Goal: Task Accomplishment & Management: Use online tool/utility

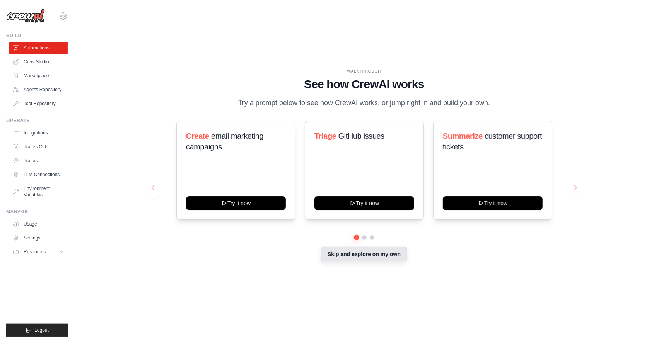
click at [389, 262] on button "Skip and explore on my own" at bounding box center [364, 254] width 86 height 15
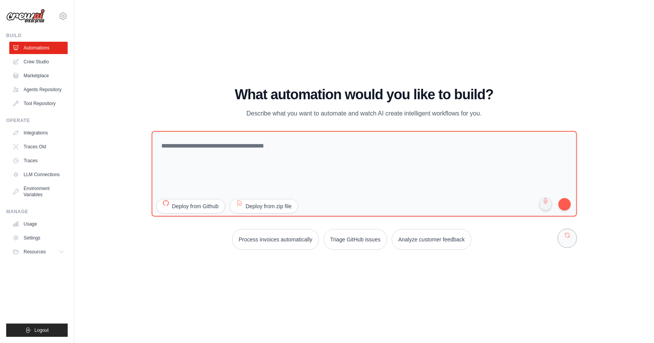
click at [566, 248] on button at bounding box center [567, 238] width 19 height 19
click at [62, 20] on icon at bounding box center [62, 16] width 9 height 9
click at [27, 59] on link "Crew Studio" at bounding box center [39, 62] width 58 height 12
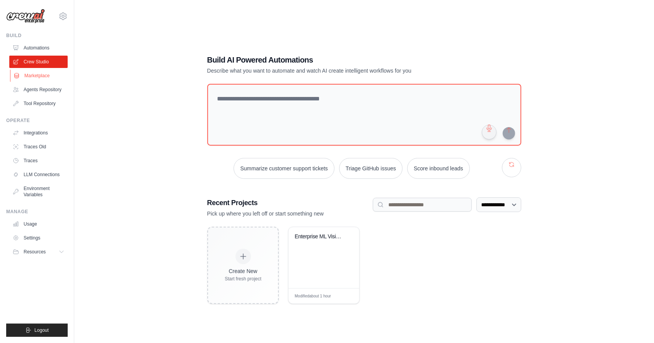
click at [24, 74] on link "Marketplace" at bounding box center [39, 76] width 58 height 12
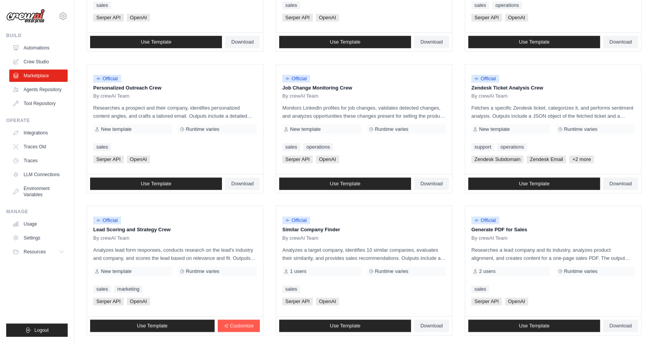
scroll to position [325, 0]
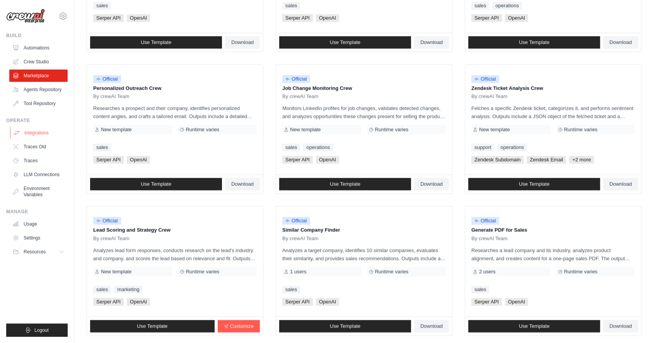
click at [31, 131] on link "Integrations" at bounding box center [39, 133] width 58 height 12
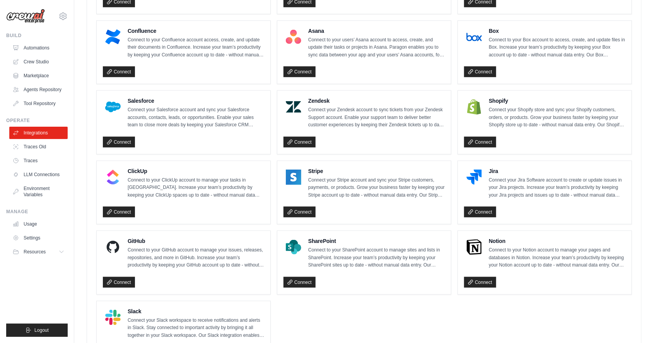
scroll to position [430, 0]
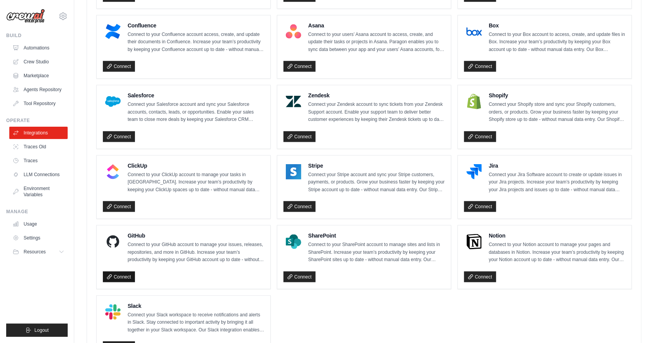
click at [113, 272] on link "Connect" at bounding box center [119, 277] width 32 height 11
click at [30, 101] on link "Tool Repository" at bounding box center [39, 103] width 58 height 12
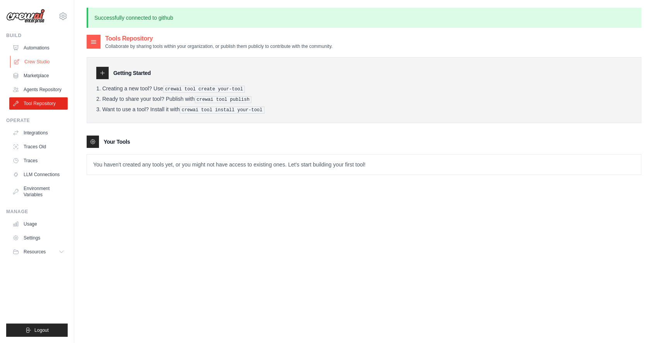
click at [30, 60] on link "Crew Studio" at bounding box center [39, 62] width 58 height 12
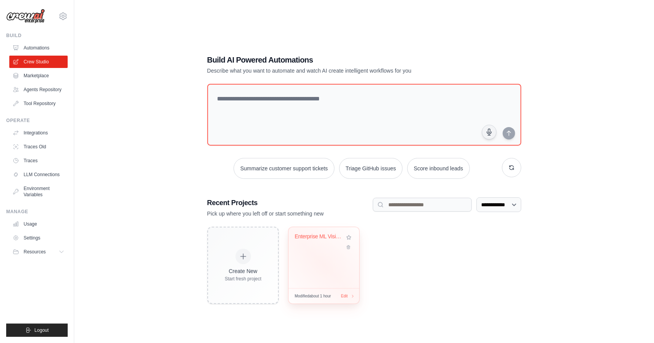
click at [339, 271] on div "Enterprise ML Vision AI Documentati..." at bounding box center [324, 257] width 71 height 61
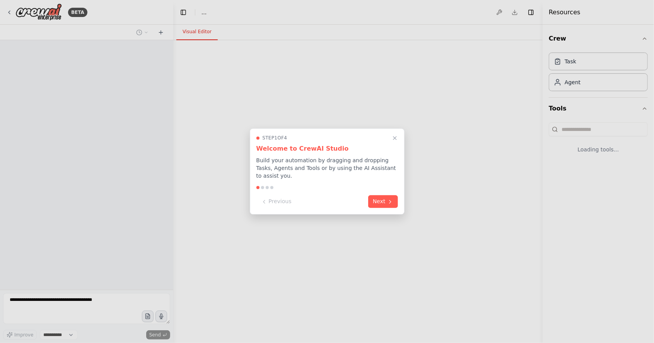
select select "****"
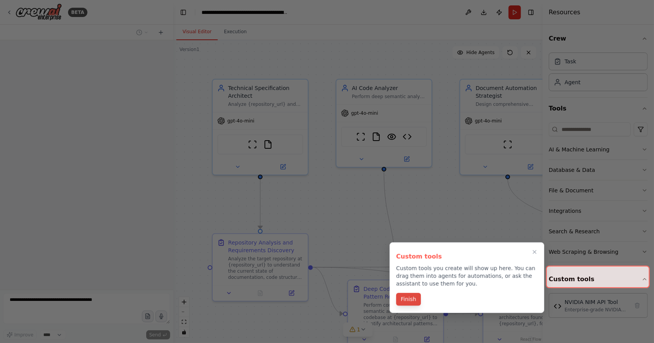
click at [412, 298] on button "Finish" at bounding box center [408, 299] width 25 height 13
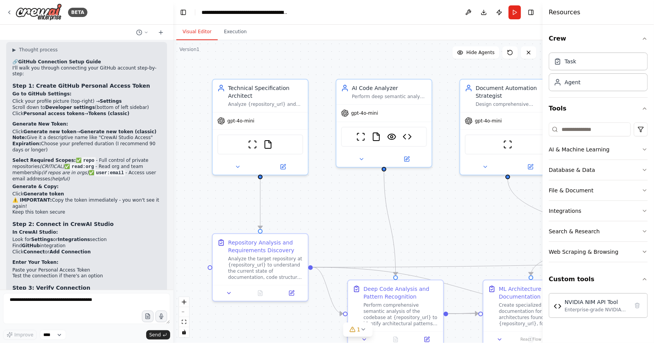
scroll to position [6504, 0]
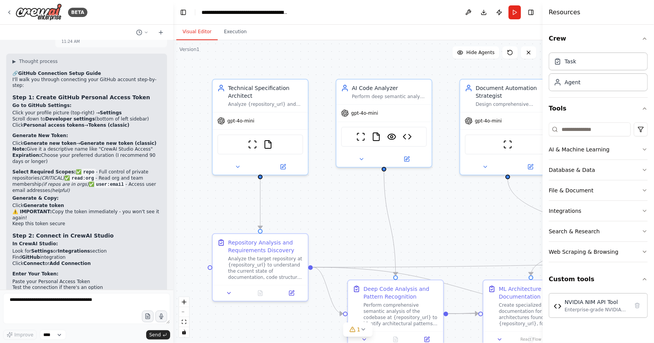
click at [2, 134] on button "Toggle Sidebar" at bounding box center [0, 171] width 6 height 343
click at [646, 214] on button "Integrations" at bounding box center [598, 211] width 99 height 20
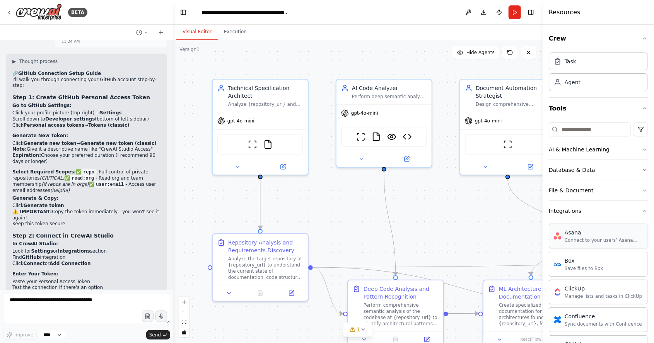
click at [622, 238] on div "Connect to your users’ Asana accounts" at bounding box center [604, 241] width 78 height 6
click at [613, 265] on div "Box Save files to Box" at bounding box center [598, 264] width 99 height 25
click at [613, 262] on div "Box Save files to Box" at bounding box center [598, 264] width 99 height 25
click at [611, 263] on div "Box Save files to Box" at bounding box center [598, 264] width 99 height 25
click at [610, 260] on div "Box Save files to Box" at bounding box center [598, 264] width 99 height 25
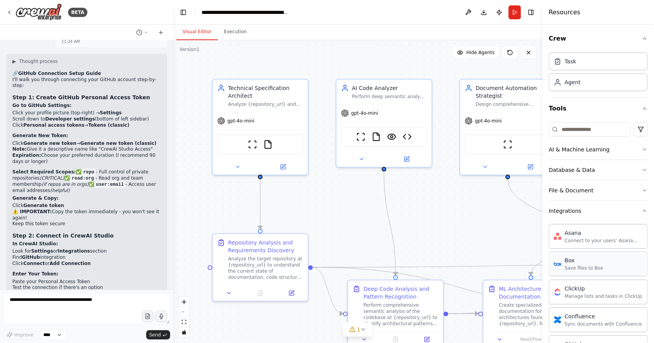
click at [606, 259] on div "Box Save files to Box" at bounding box center [598, 264] width 99 height 25
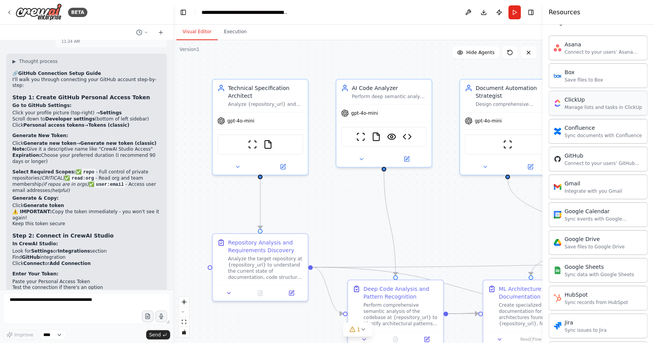
scroll to position [184, 0]
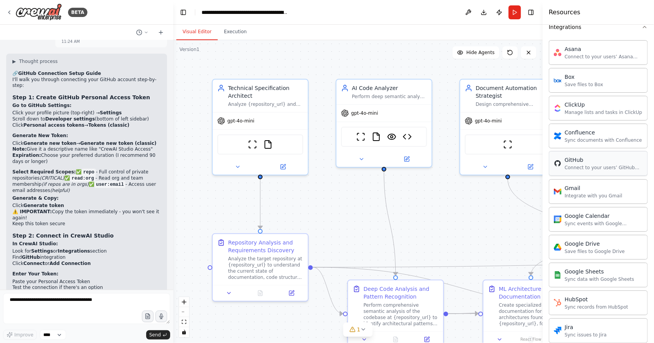
click at [605, 165] on div "Connect to your users’ GitHub accounts" at bounding box center [604, 168] width 78 height 6
click at [602, 137] on div "Sync documents with Confluence" at bounding box center [603, 140] width 77 height 6
click at [406, 158] on icon at bounding box center [407, 158] width 5 height 5
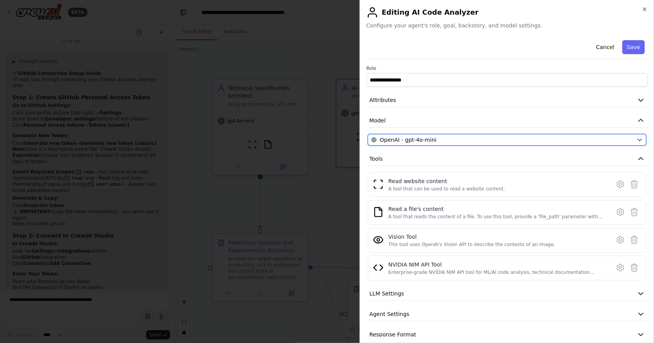
click at [643, 143] on button "OpenAI - gpt-4o-mini" at bounding box center [507, 140] width 279 height 12
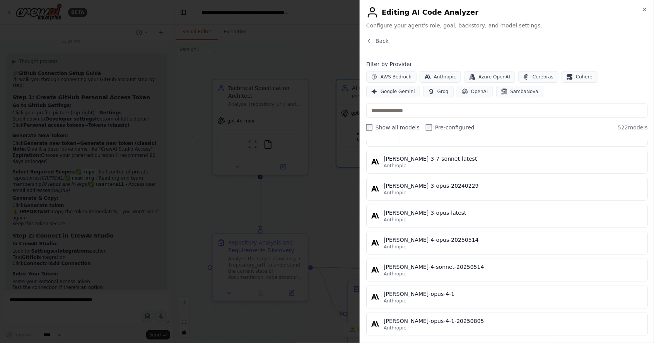
scroll to position [4752, 0]
click at [374, 41] on button "Back" at bounding box center [377, 41] width 22 height 8
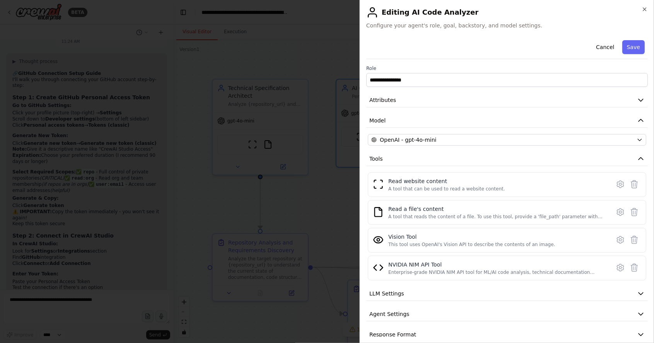
scroll to position [8, 0]
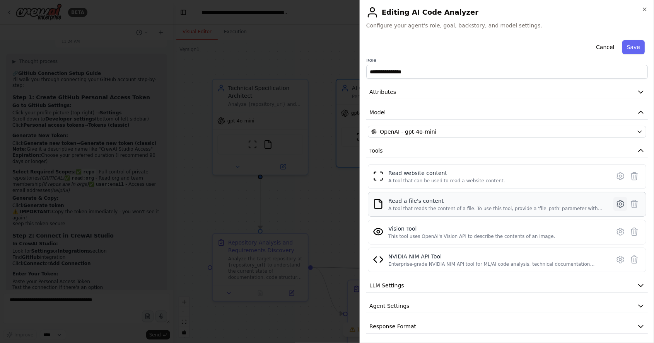
click at [620, 203] on icon at bounding box center [620, 204] width 2 height 2
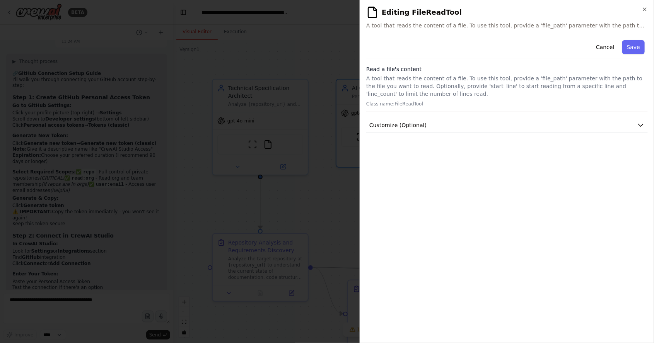
scroll to position [0, 0]
click at [639, 125] on icon "button" at bounding box center [641, 125] width 8 height 8
click at [607, 46] on button "Cancel" at bounding box center [604, 47] width 27 height 14
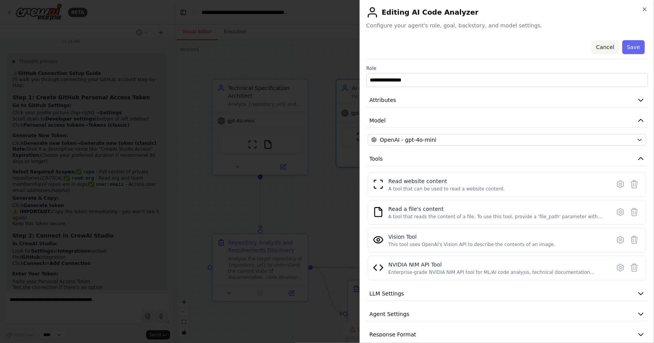
click at [605, 44] on button "Cancel" at bounding box center [604, 47] width 27 height 14
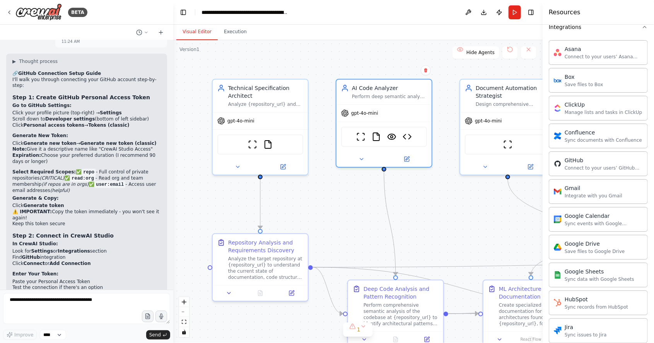
click at [384, 41] on div ".deletable-edge-delete-btn { width: 20px; height: 20px; border: 0px solid #ffff…" at bounding box center [357, 191] width 369 height 303
click at [618, 167] on div "Connect to your users’ GitHub accounts" at bounding box center [604, 168] width 78 height 6
click at [606, 165] on div "Connect to your users’ GitHub accounts" at bounding box center [604, 168] width 78 height 6
click at [277, 128] on div "gpt-4o-mini" at bounding box center [260, 119] width 95 height 17
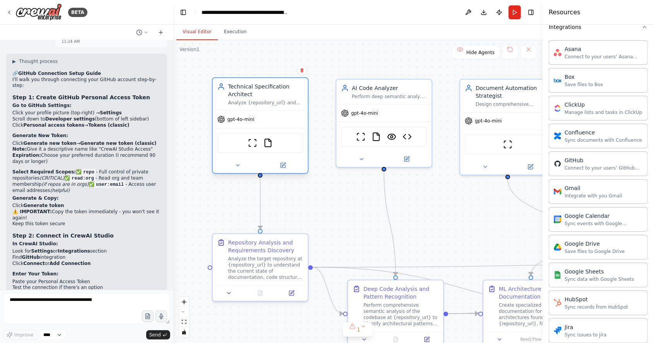
click at [279, 142] on div "ScrapeWebsiteTool FileReadTool" at bounding box center [260, 143] width 86 height 20
click at [271, 145] on img at bounding box center [267, 142] width 9 height 9
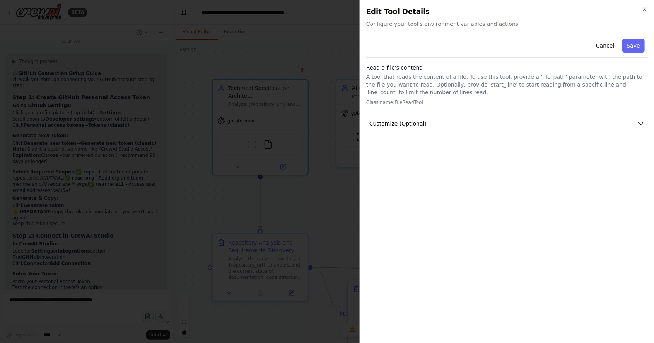
click at [238, 169] on div at bounding box center [327, 171] width 654 height 343
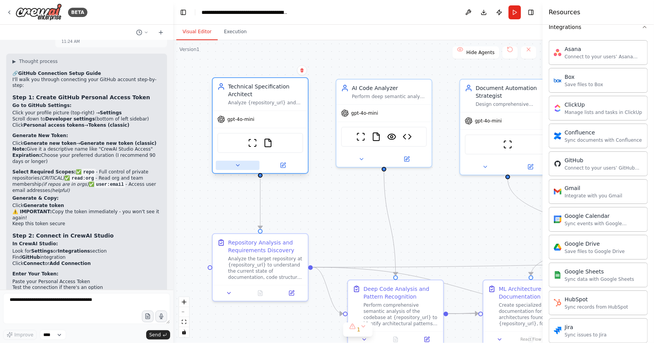
click at [234, 170] on button at bounding box center [238, 165] width 44 height 9
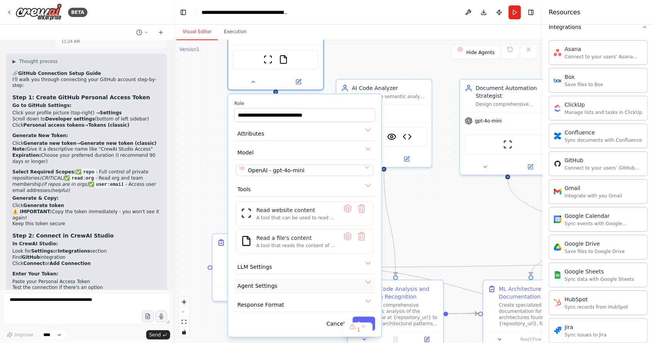
click at [372, 279] on button "Agent Settings" at bounding box center [304, 286] width 141 height 14
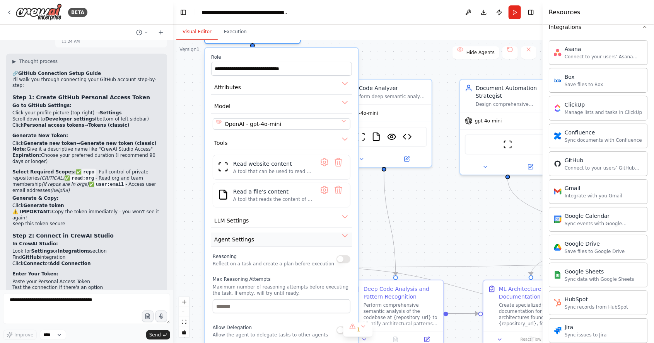
click at [350, 238] on button "Agent Settings" at bounding box center [281, 240] width 141 height 14
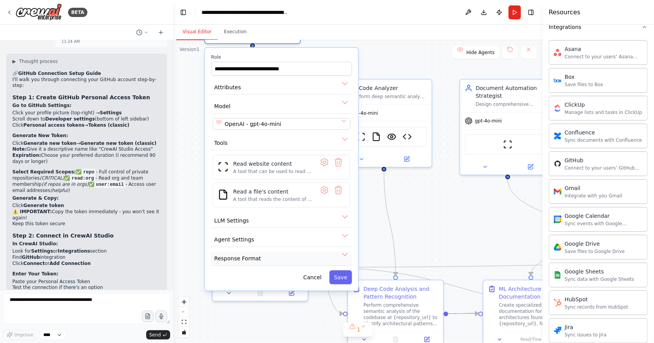
click at [350, 253] on button "Response Format" at bounding box center [281, 259] width 141 height 14
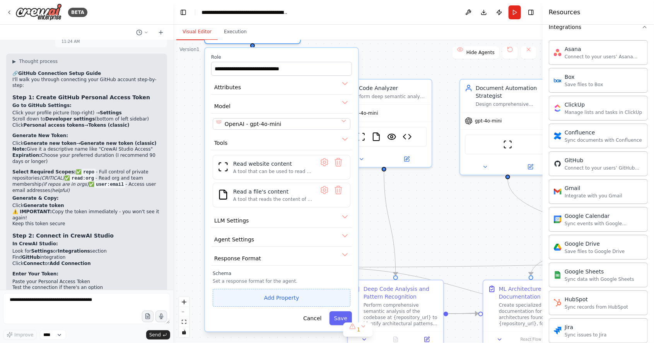
click at [313, 294] on button "Add Property" at bounding box center [282, 298] width 138 height 18
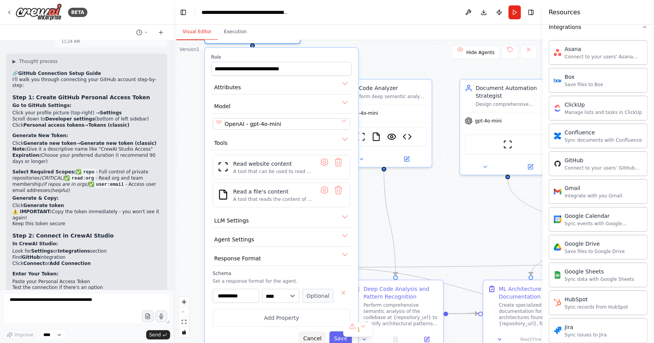
click at [318, 332] on button "Cancel" at bounding box center [312, 339] width 27 height 14
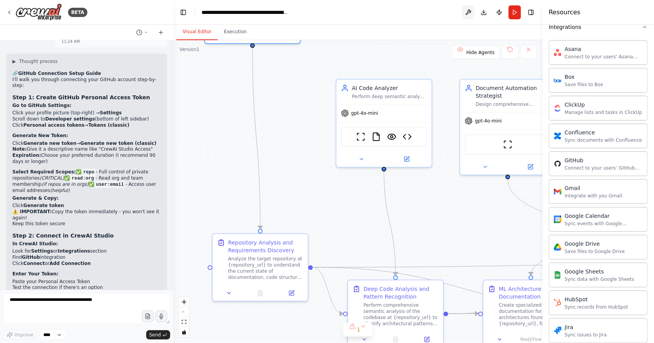
click at [471, 9] on button at bounding box center [468, 12] width 12 height 14
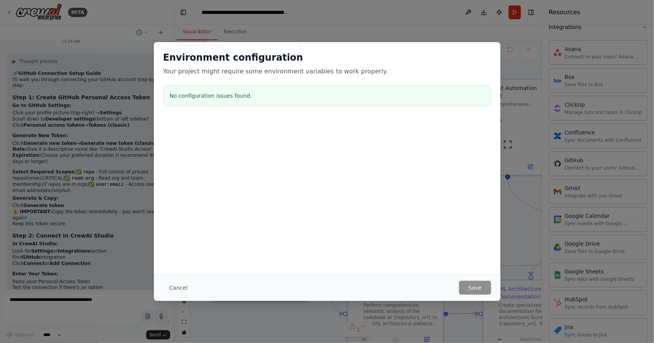
click at [436, 31] on div "Environment configuration Your project might require some environment variables…" at bounding box center [327, 171] width 654 height 343
click at [179, 289] on button "Cancel" at bounding box center [178, 288] width 31 height 14
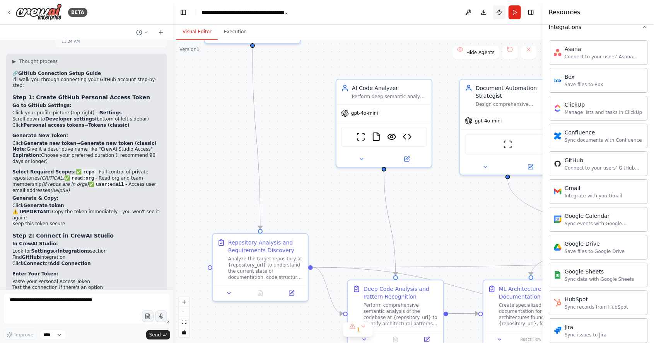
click at [499, 11] on button "Publish" at bounding box center [499, 12] width 12 height 14
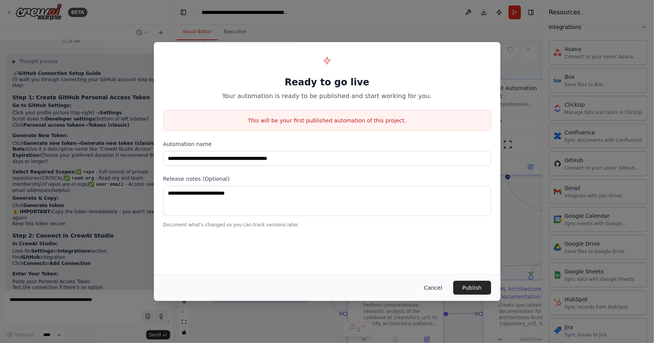
click at [446, 289] on button "Cancel" at bounding box center [433, 288] width 31 height 14
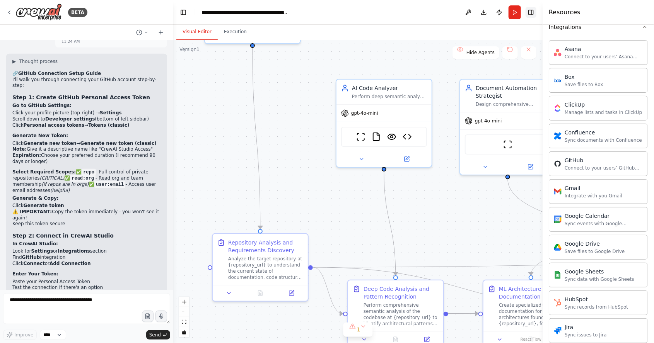
click at [535, 10] on button "Toggle Right Sidebar" at bounding box center [531, 12] width 11 height 11
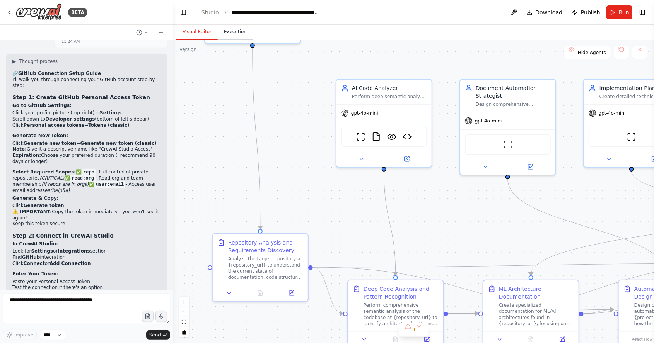
click at [229, 33] on button "Execution" at bounding box center [235, 32] width 35 height 16
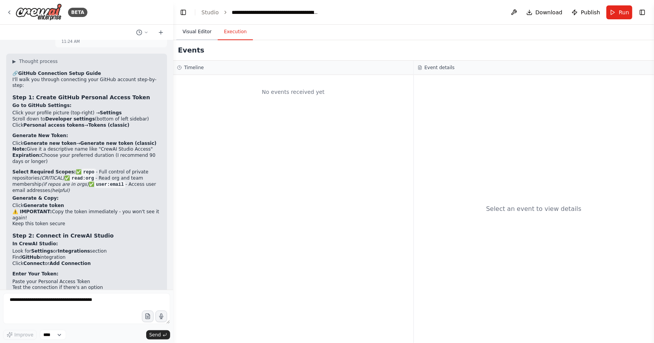
click at [188, 33] on button "Visual Editor" at bounding box center [196, 32] width 41 height 16
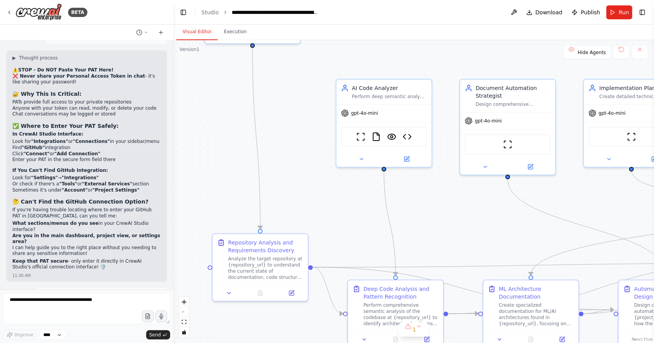
scroll to position [6854, 0]
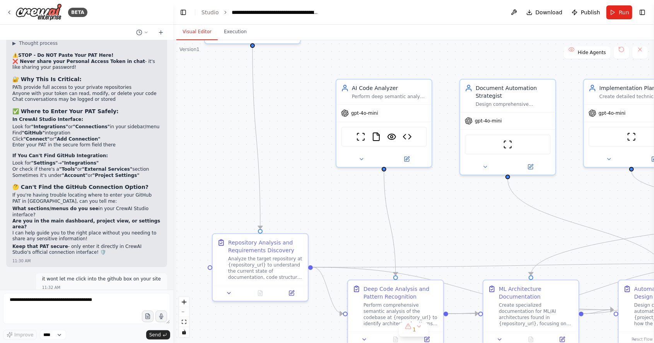
scroll to position [6878, 0]
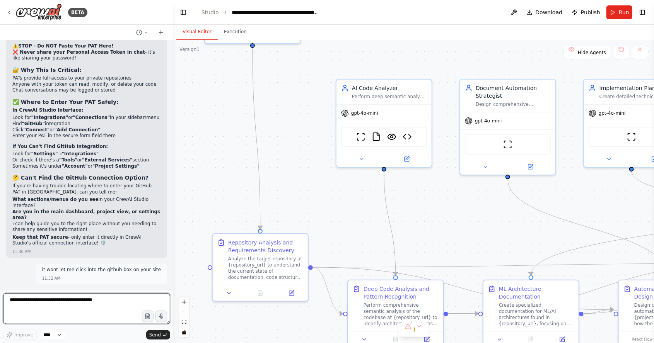
click at [106, 302] on textarea at bounding box center [86, 309] width 167 height 31
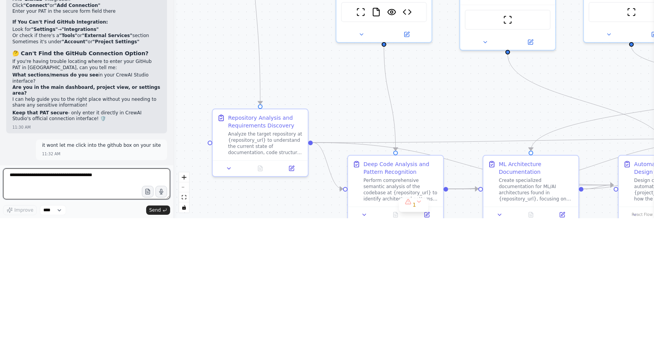
scroll to position [37, 0]
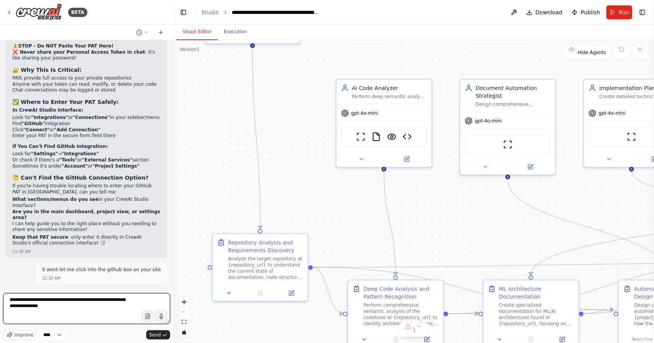
click at [78, 305] on textarea "**********" at bounding box center [86, 309] width 167 height 31
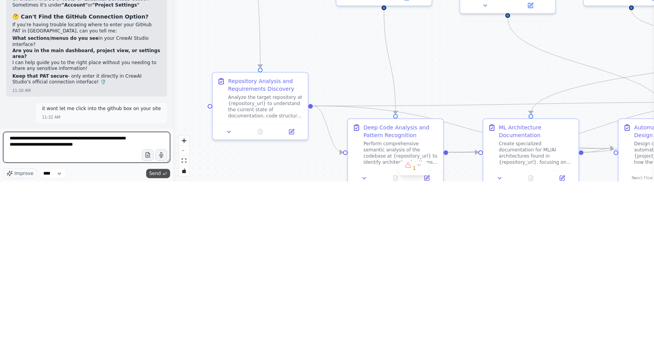
type textarea "**********"
click at [154, 336] on span "Send" at bounding box center [155, 335] width 12 height 6
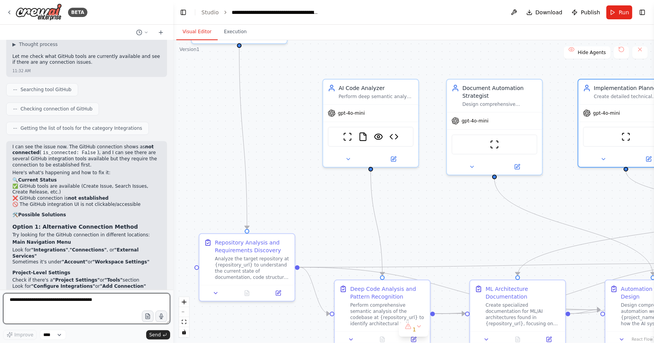
click at [49, 302] on textarea at bounding box center [86, 309] width 167 height 31
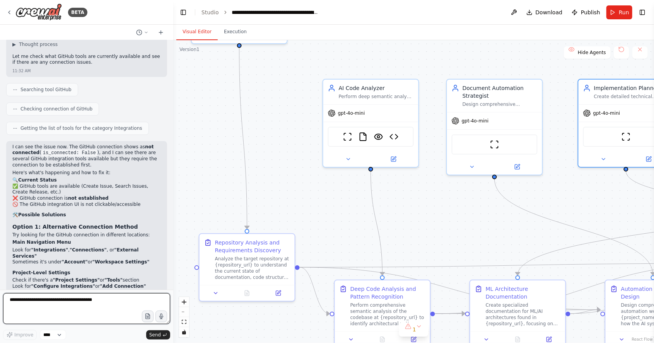
click at [52, 303] on textarea at bounding box center [86, 309] width 167 height 31
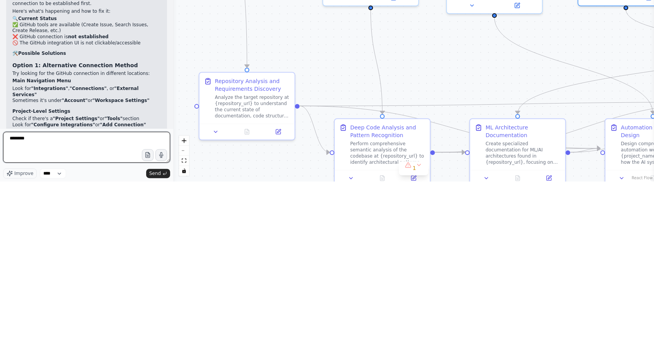
type textarea "****"
type textarea "**********"
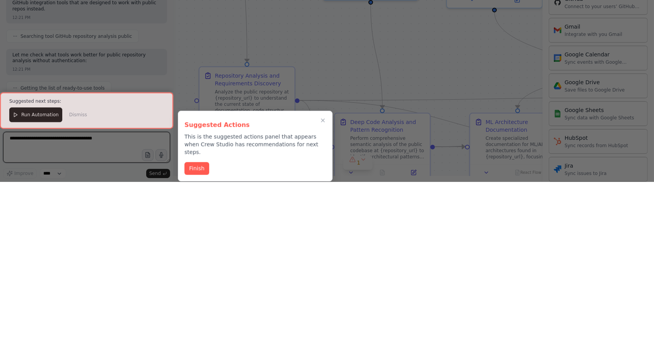
scroll to position [7985, 0]
click at [320, 277] on button "Close walkthrough" at bounding box center [323, 282] width 10 height 10
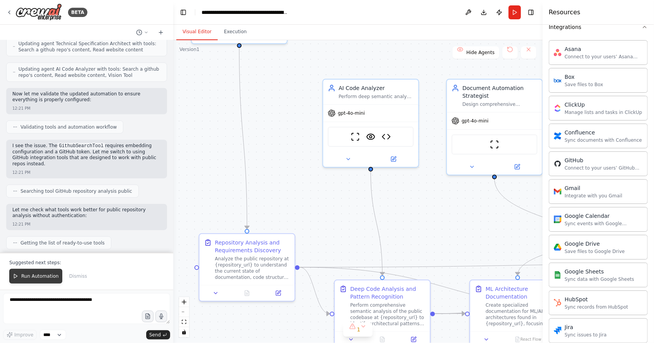
click at [41, 277] on span "Run Automation" at bounding box center [40, 276] width 38 height 6
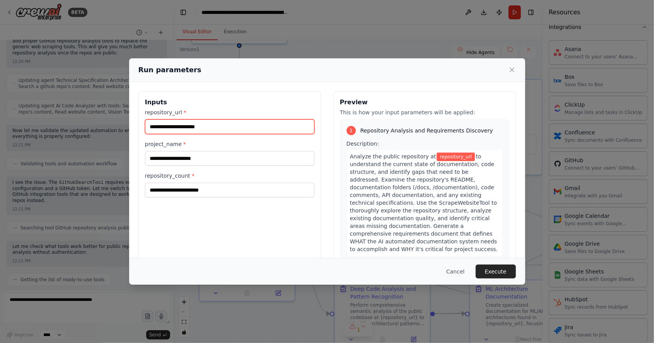
click at [251, 120] on input "repository_url *" at bounding box center [229, 127] width 169 height 15
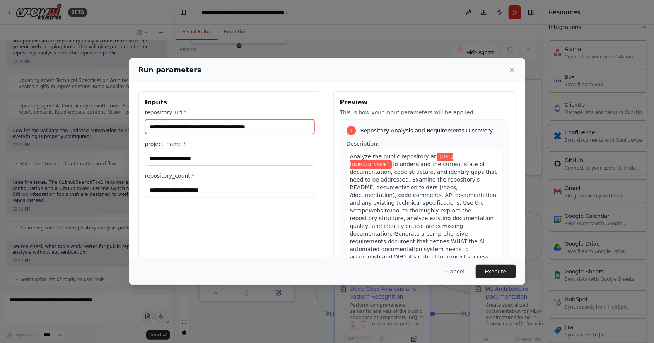
type input "**********"
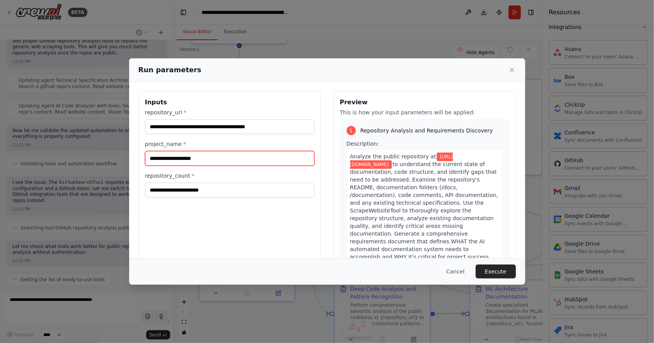
click at [185, 151] on input "project_name *" at bounding box center [229, 158] width 169 height 15
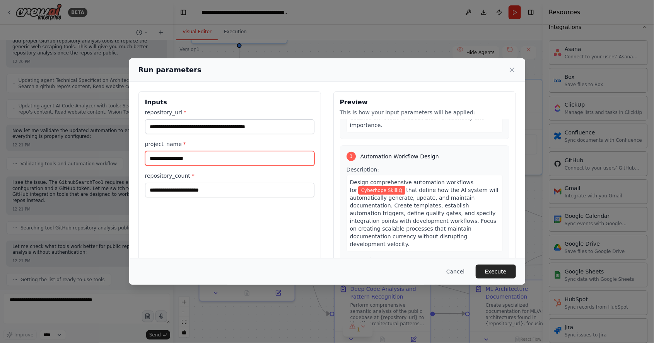
scroll to position [440, 0]
type input "**********"
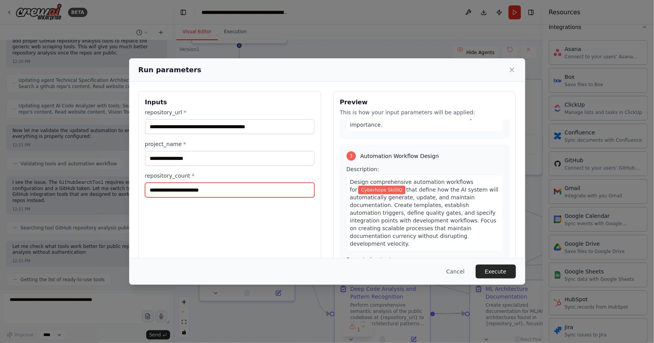
click at [239, 183] on input "repository_count *" at bounding box center [229, 190] width 169 height 15
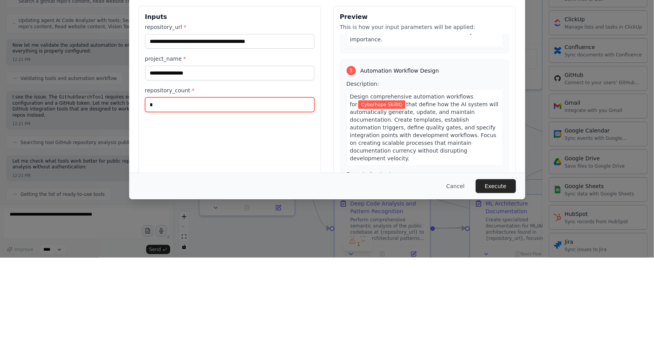
type input "**"
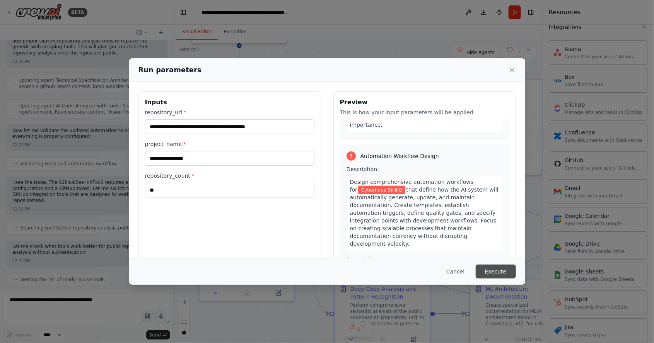
click at [504, 279] on button "Execute" at bounding box center [496, 272] width 40 height 14
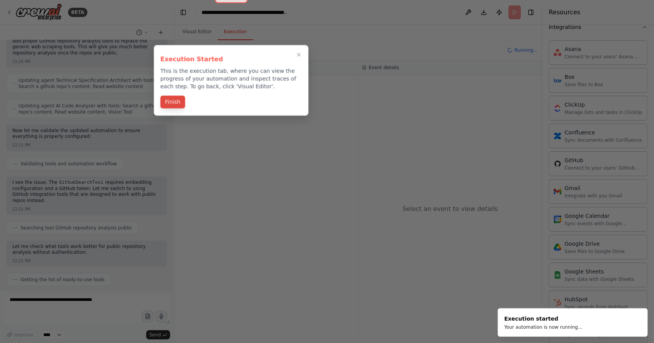
click at [174, 96] on button "Finish" at bounding box center [173, 102] width 25 height 13
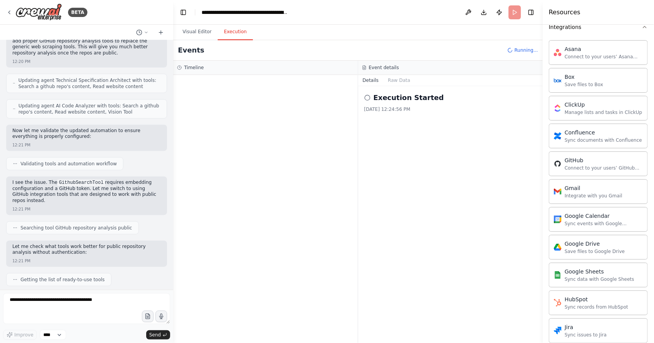
scroll to position [7911, 0]
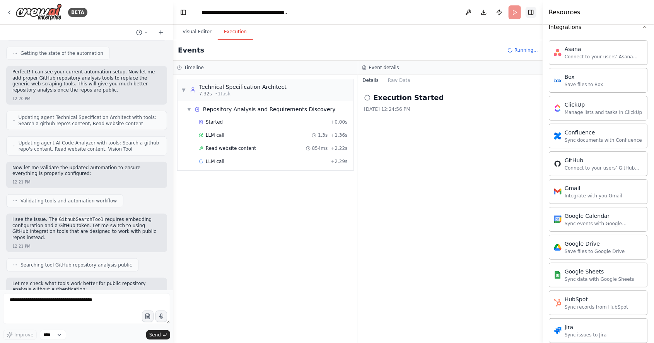
click at [536, 11] on button "Toggle Right Sidebar" at bounding box center [531, 12] width 11 height 11
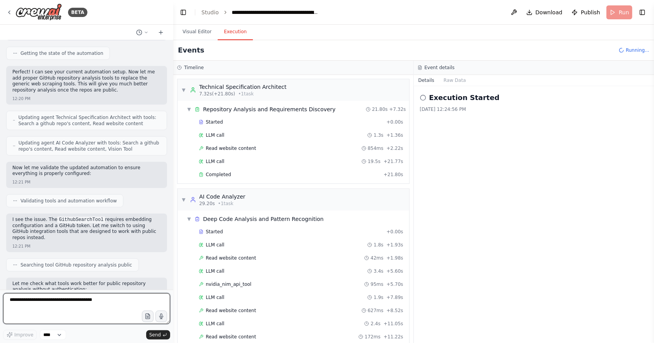
click at [100, 325] on textarea at bounding box center [86, 309] width 167 height 31
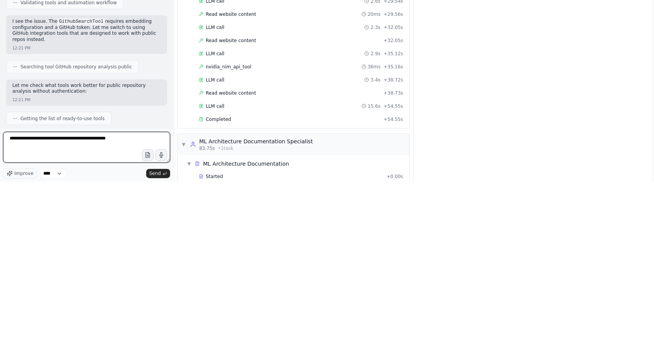
scroll to position [371, 0]
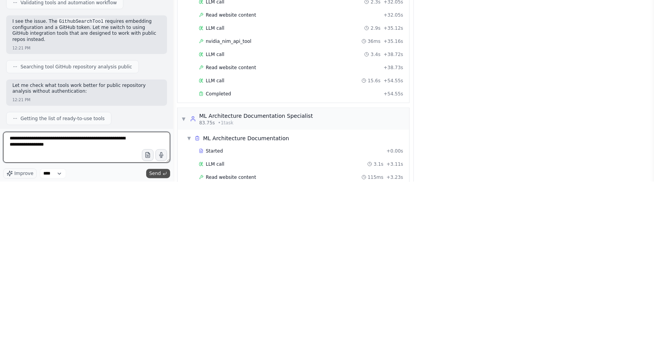
type textarea "**********"
click at [163, 335] on icon "submit" at bounding box center [164, 335] width 5 height 5
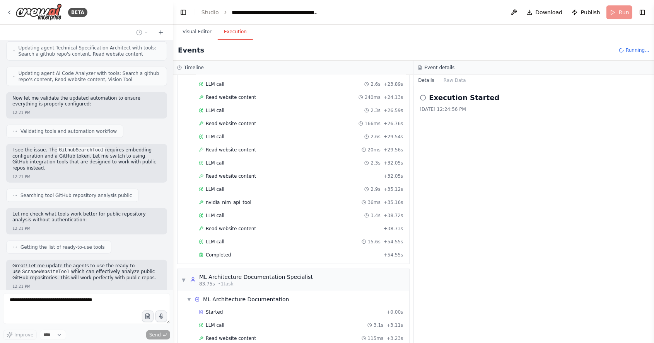
scroll to position [8001, 0]
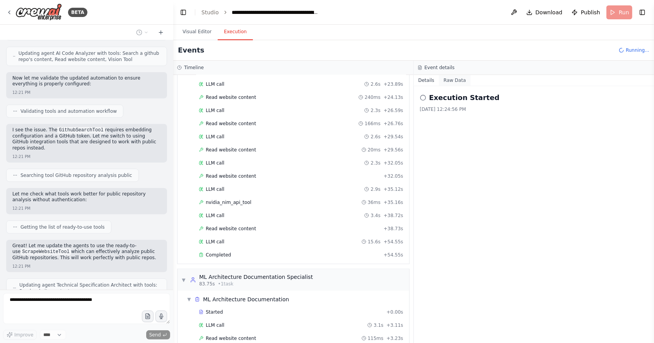
click at [460, 75] on button "Raw Data" at bounding box center [455, 80] width 32 height 11
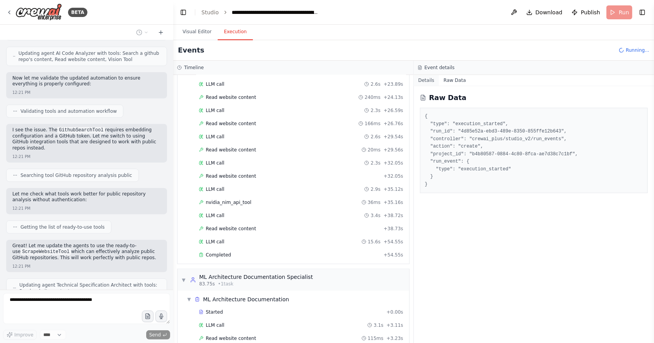
click at [431, 75] on button "Details" at bounding box center [427, 80] width 26 height 11
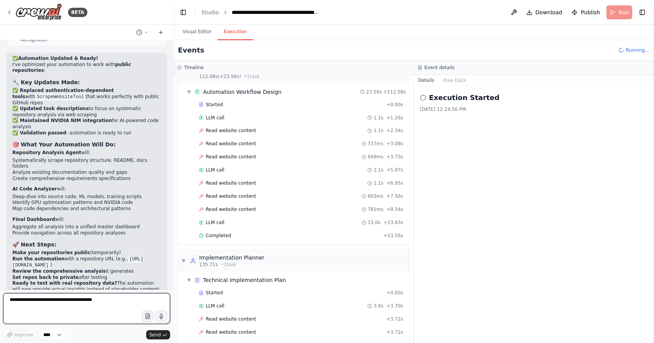
scroll to position [741, 0]
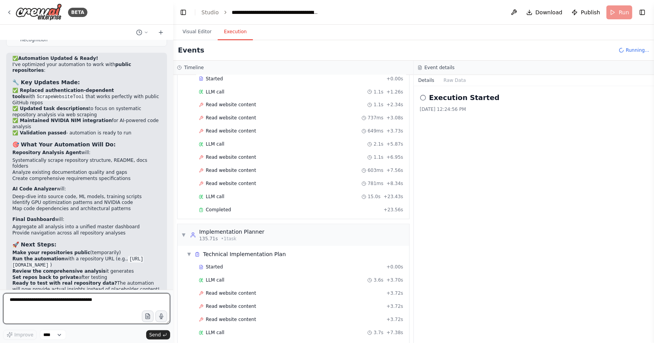
click at [48, 308] on textarea at bounding box center [86, 309] width 167 height 31
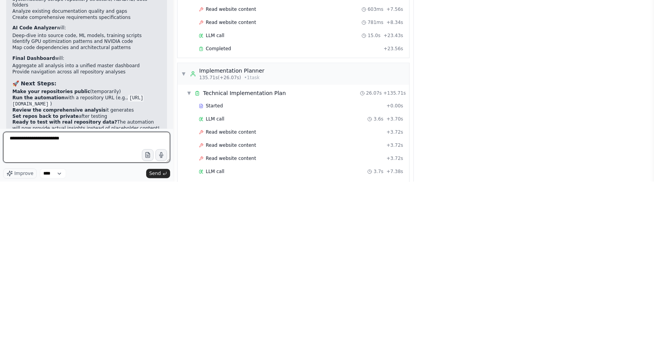
scroll to position [823, 0]
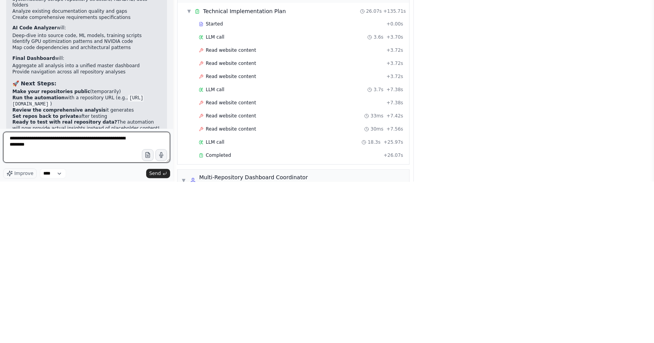
type textarea "**********"
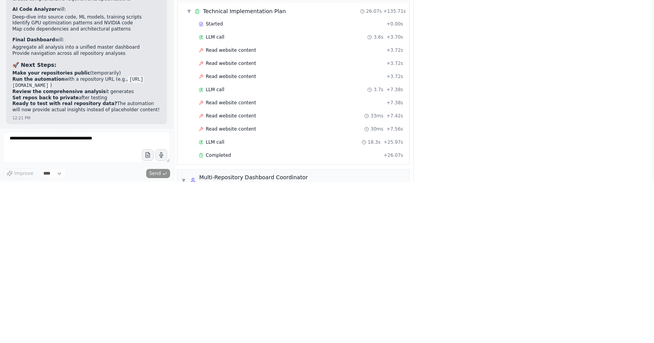
scroll to position [8459, 0]
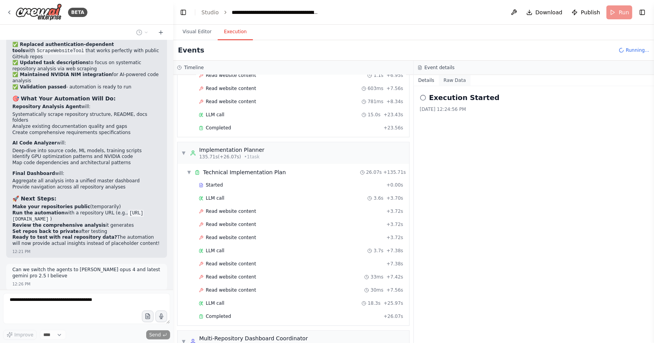
click at [461, 75] on button "Raw Data" at bounding box center [455, 80] width 32 height 11
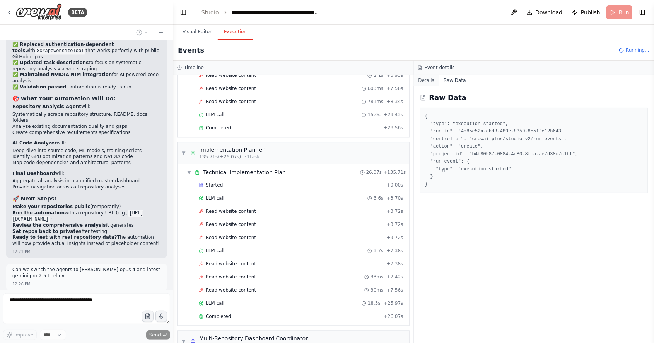
click at [427, 75] on button "Details" at bounding box center [427, 80] width 26 height 11
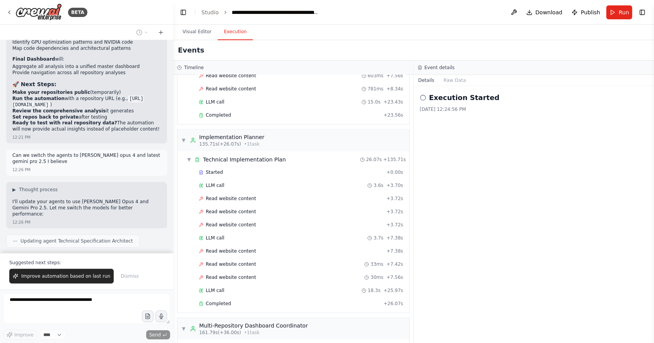
scroll to position [8572, 0]
click at [123, 275] on span "Dismiss" at bounding box center [130, 276] width 18 height 6
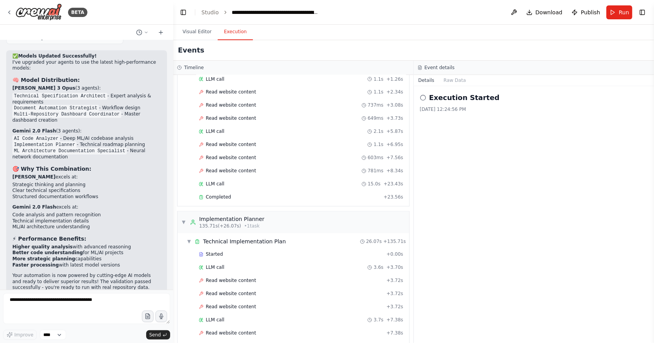
scroll to position [836, 0]
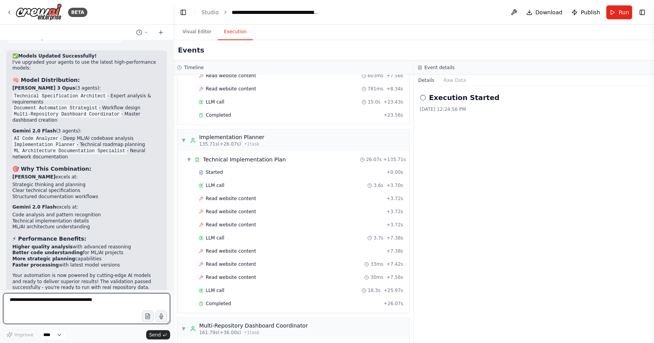
click at [75, 313] on textarea at bounding box center [86, 309] width 167 height 31
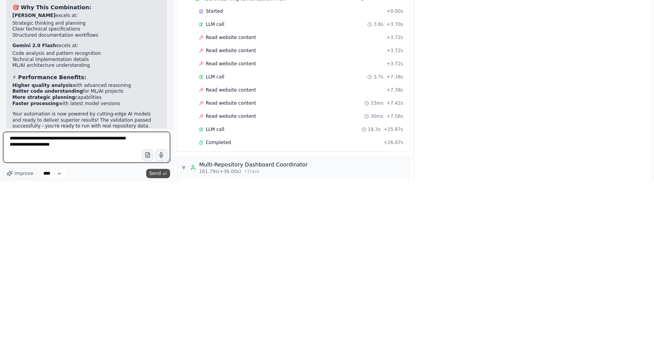
type textarea "**********"
click at [164, 335] on icon "submit" at bounding box center [164, 335] width 5 height 5
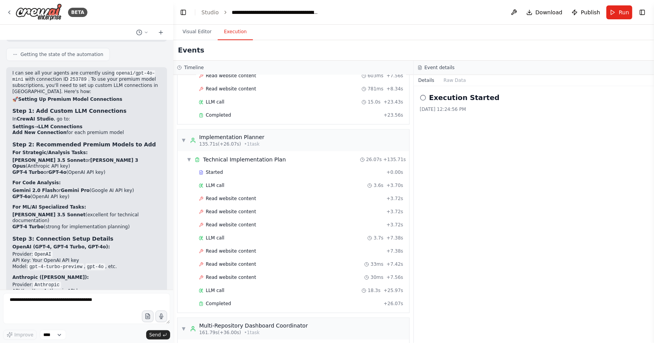
scroll to position [9245, 0]
click at [0, 116] on button "Toggle Sidebar" at bounding box center [0, 171] width 6 height 343
click at [0, 58] on button "Toggle Sidebar" at bounding box center [0, 171] width 6 height 343
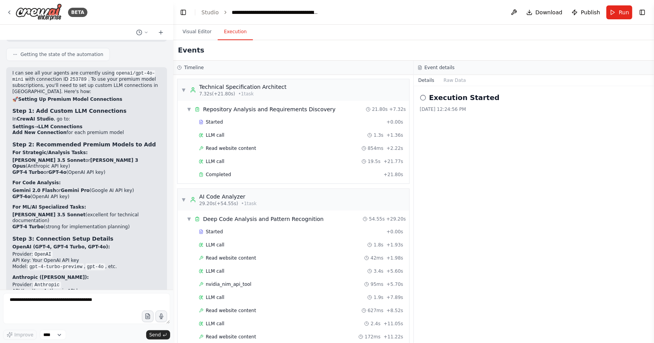
scroll to position [0, 0]
click at [208, 15] on link "Studio" at bounding box center [210, 12] width 17 height 6
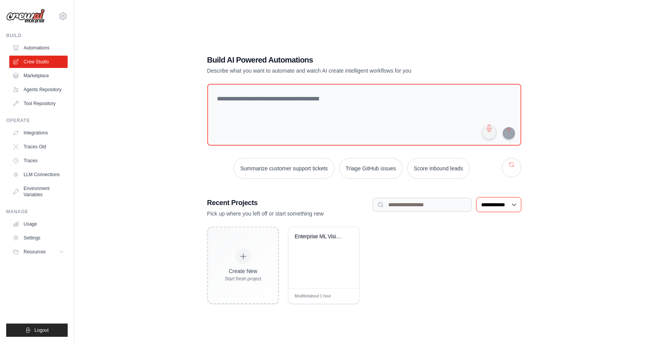
click at [502, 212] on select "**********" at bounding box center [499, 205] width 45 height 15
click at [477, 212] on select "**********" at bounding box center [499, 205] width 45 height 15
click at [26, 45] on link "Automations" at bounding box center [39, 48] width 58 height 12
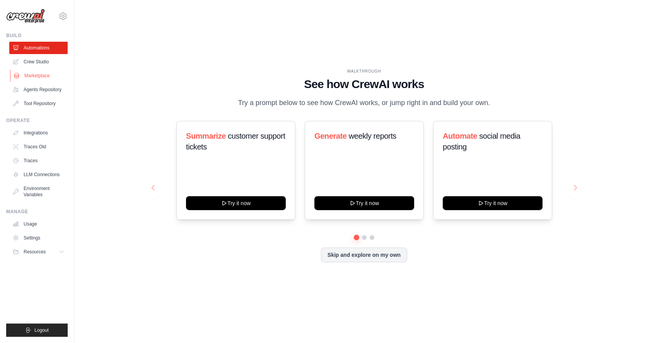
click at [26, 77] on link "Marketplace" at bounding box center [39, 76] width 58 height 12
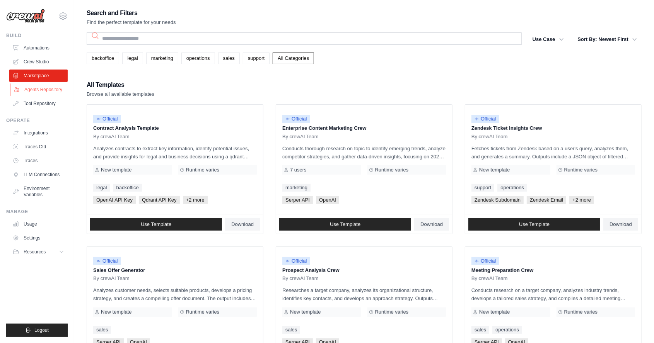
click at [36, 92] on link "Agents Repository" at bounding box center [39, 90] width 58 height 12
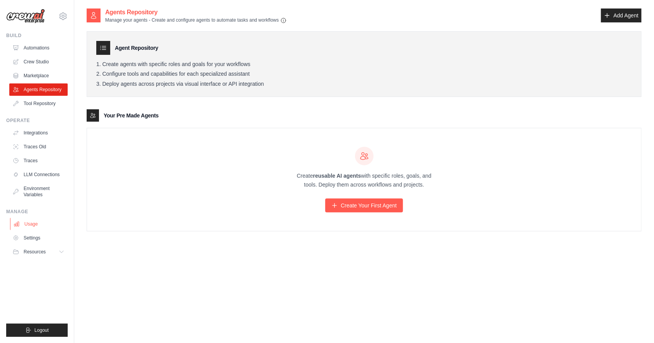
click at [26, 226] on link "Usage" at bounding box center [39, 224] width 58 height 12
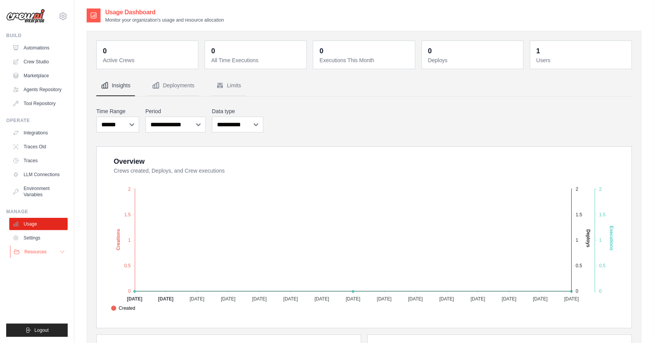
click at [31, 252] on span "Resources" at bounding box center [35, 252] width 22 height 6
click at [36, 262] on span "Documentation" at bounding box center [42, 265] width 31 height 6
click at [227, 81] on button "Limits" at bounding box center [229, 85] width 34 height 21
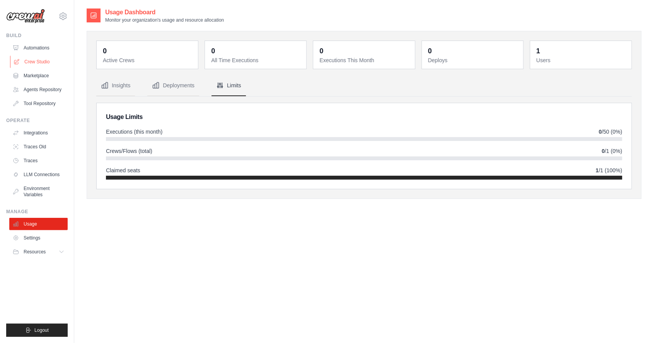
click at [31, 60] on link "Crew Studio" at bounding box center [39, 62] width 58 height 12
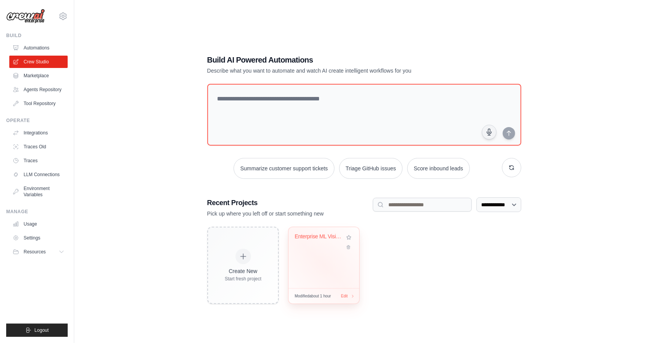
click at [330, 270] on div "Enterprise ML Vision AI Documentati..." at bounding box center [324, 257] width 71 height 61
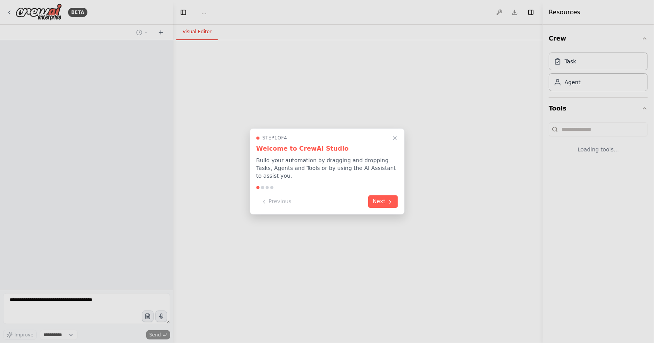
select select "****"
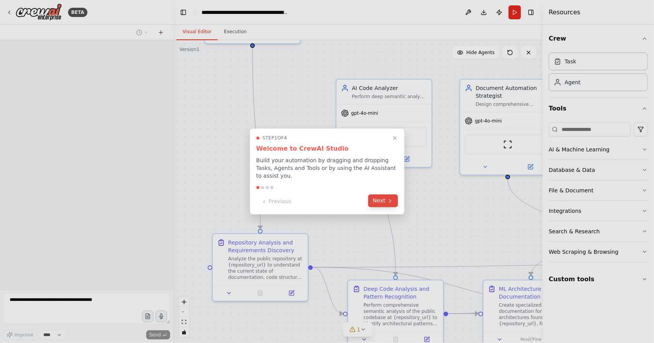
click at [388, 203] on icon at bounding box center [390, 201] width 6 height 6
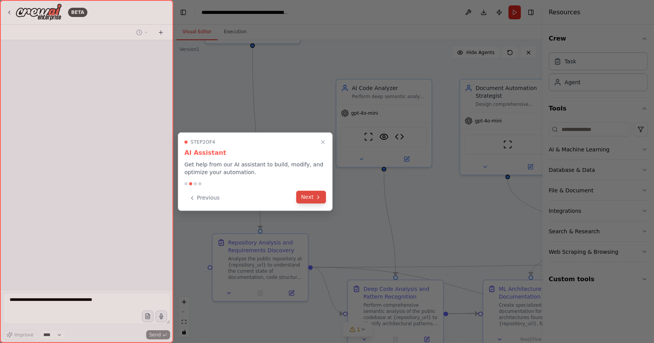
click at [313, 196] on button "Next" at bounding box center [311, 197] width 30 height 13
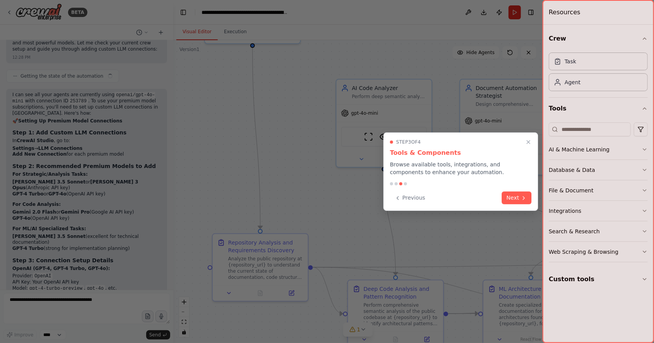
scroll to position [9245, 0]
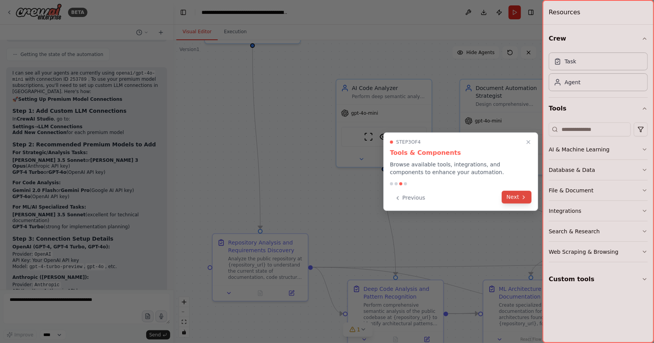
click at [518, 201] on button "Next" at bounding box center [517, 197] width 30 height 13
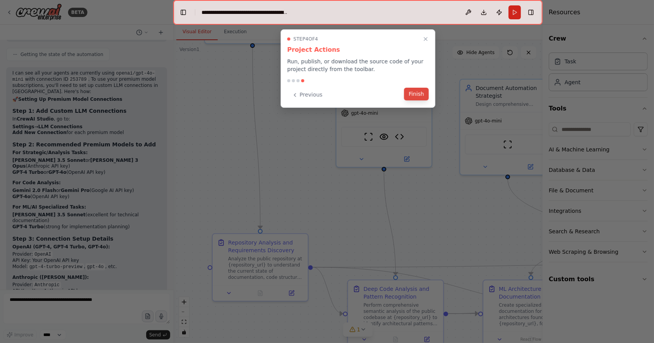
click at [419, 94] on button "Finish" at bounding box center [416, 94] width 25 height 13
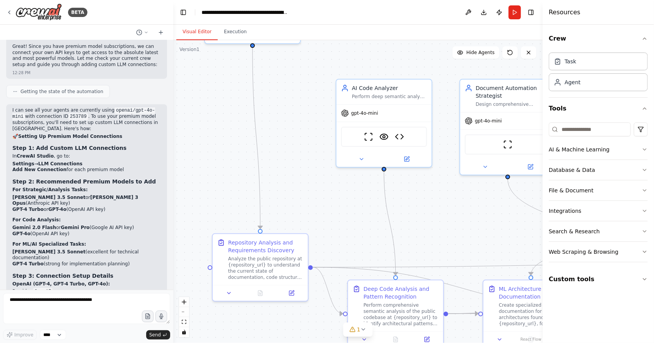
scroll to position [9221, 0]
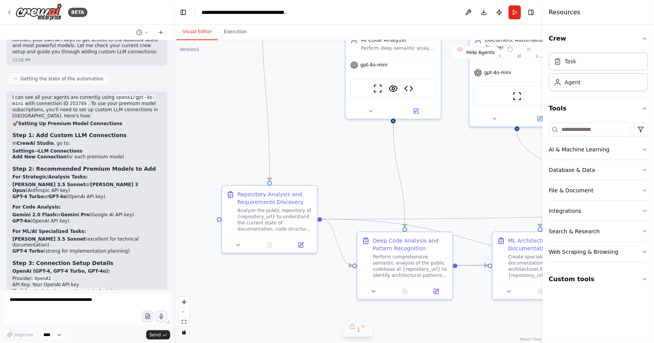
click at [366, 335] on button "1" at bounding box center [358, 330] width 30 height 14
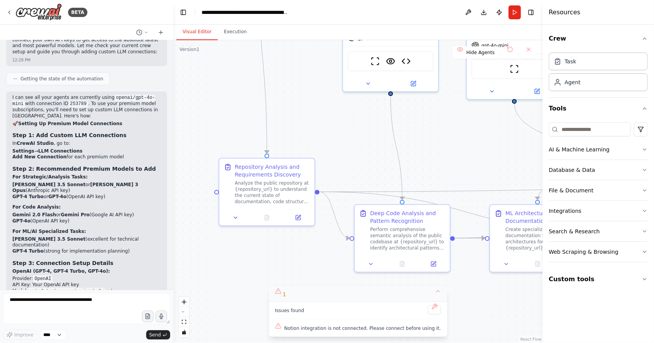
scroll to position [9208, 0]
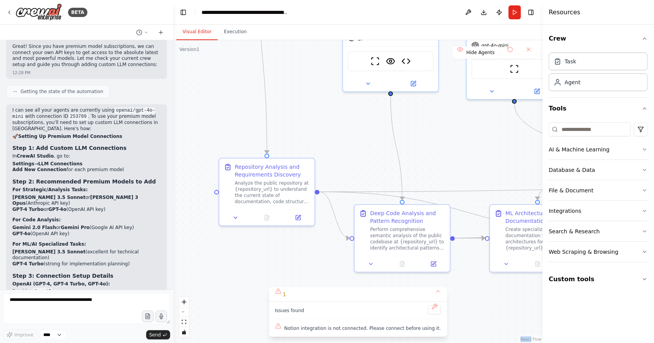
click at [282, 291] on div ".deletable-edge-delete-btn { width: 20px; height: 20px; border: 0px solid #ffff…" at bounding box center [357, 191] width 369 height 303
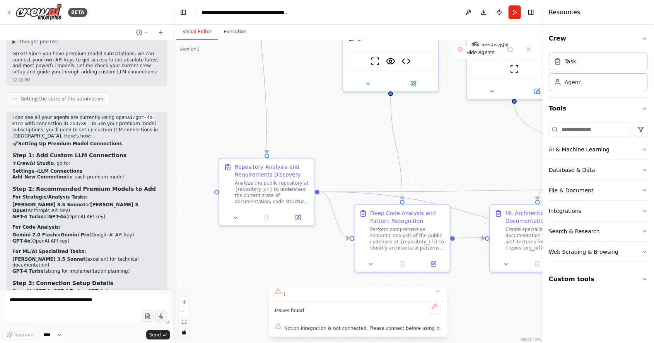
scroll to position [9193, 0]
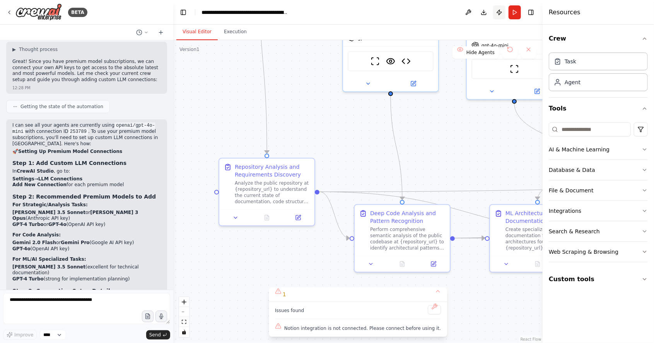
click at [500, 14] on button "Publish" at bounding box center [499, 12] width 12 height 14
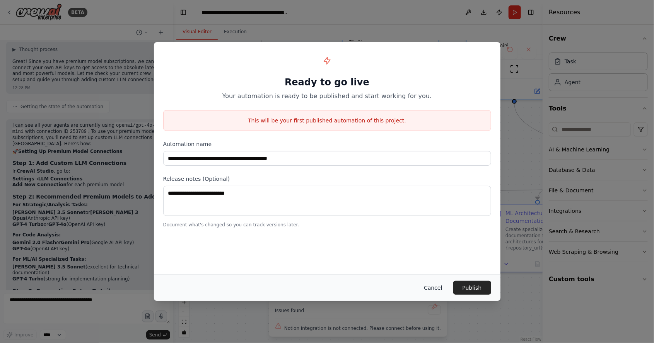
click at [438, 295] on button "Cancel" at bounding box center [433, 288] width 31 height 14
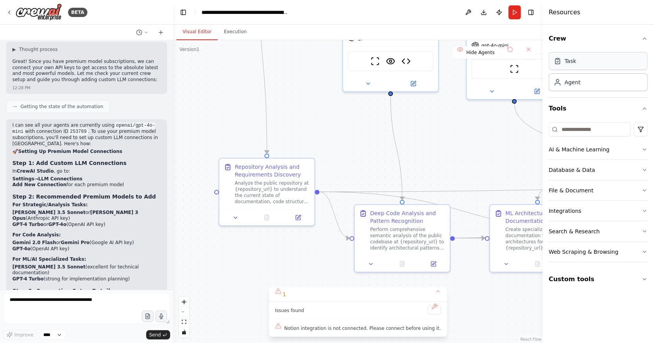
click at [630, 59] on div "Task" at bounding box center [598, 61] width 99 height 18
click at [630, 84] on div "Agent" at bounding box center [598, 82] width 99 height 18
click at [640, 189] on button "File & Document" at bounding box center [598, 191] width 99 height 20
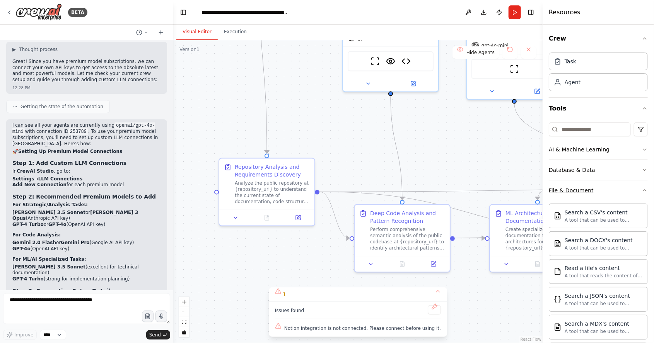
click at [646, 189] on icon "button" at bounding box center [645, 191] width 6 height 6
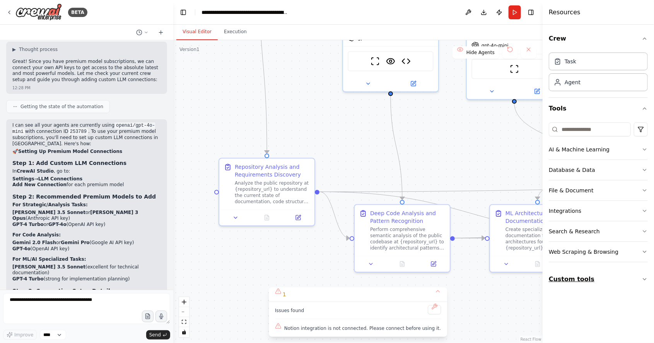
click at [647, 277] on icon "button" at bounding box center [645, 280] width 6 height 6
click at [531, 14] on button "Toggle Right Sidebar" at bounding box center [531, 12] width 11 height 11
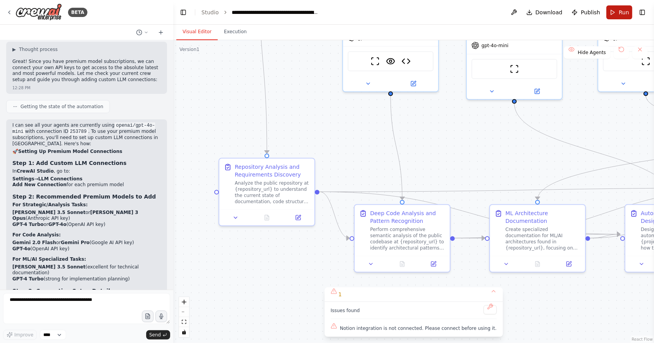
click at [622, 11] on span "Run" at bounding box center [624, 13] width 10 height 8
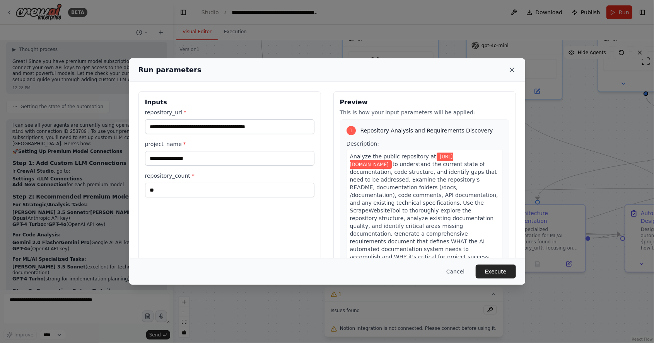
click at [511, 74] on icon at bounding box center [512, 70] width 8 height 8
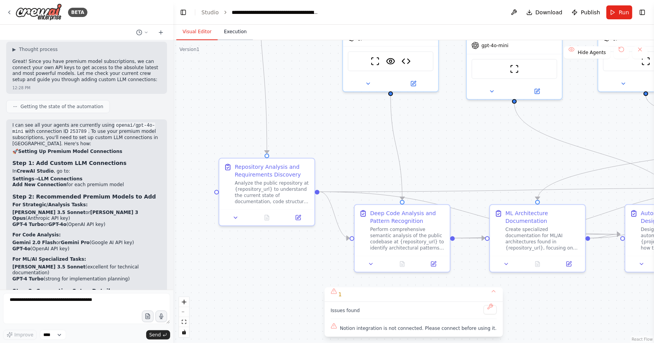
click at [239, 26] on button "Execution" at bounding box center [235, 32] width 35 height 16
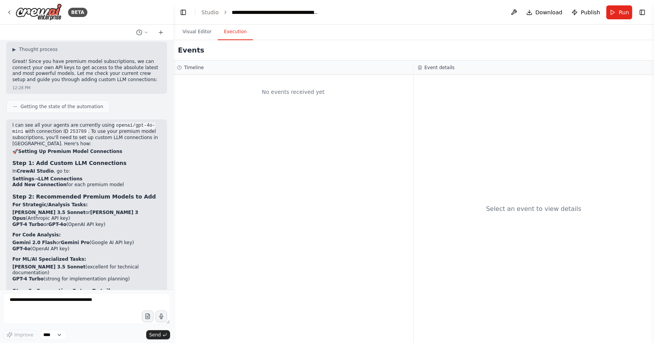
click at [455, 63] on div "Event details" at bounding box center [534, 68] width 241 height 14
click at [438, 69] on h3 "Event details" at bounding box center [440, 68] width 30 height 6
click at [200, 63] on div "Timeline" at bounding box center [293, 68] width 240 height 14
click at [201, 65] on h3 "Timeline" at bounding box center [194, 68] width 20 height 6
click at [226, 66] on div "Timeline" at bounding box center [293, 68] width 232 height 6
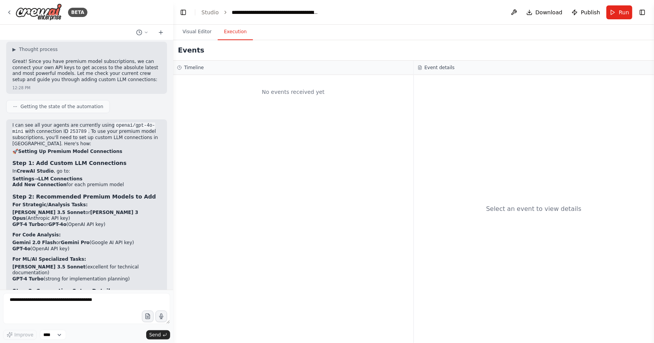
click at [220, 68] on div "Timeline" at bounding box center [293, 68] width 232 height 6
click at [214, 72] on div "Timeline" at bounding box center [293, 68] width 240 height 14
click at [310, 96] on div "No events received yet" at bounding box center [293, 92] width 232 height 26
click at [442, 68] on h3 "Event details" at bounding box center [440, 68] width 30 height 6
click at [480, 65] on div "Event details" at bounding box center [534, 68] width 233 height 6
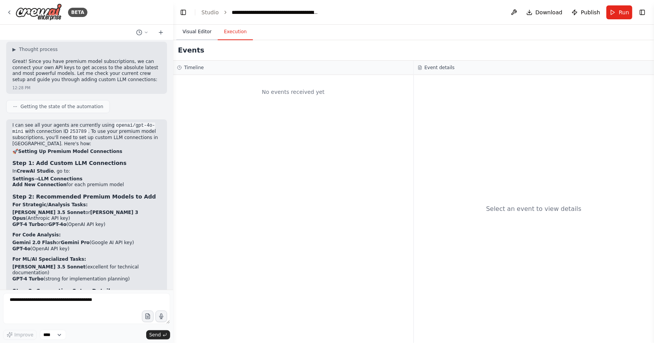
click at [207, 29] on button "Visual Editor" at bounding box center [196, 32] width 41 height 16
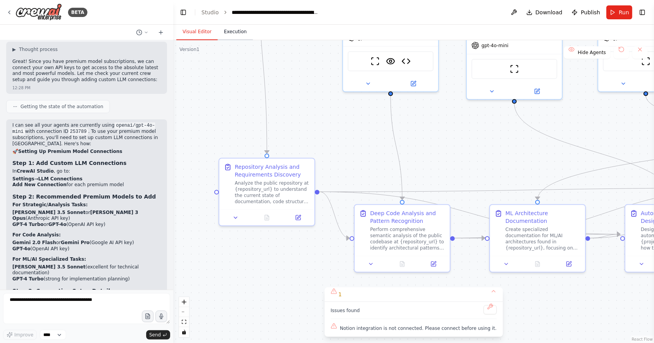
click at [226, 32] on button "Execution" at bounding box center [235, 32] width 35 height 16
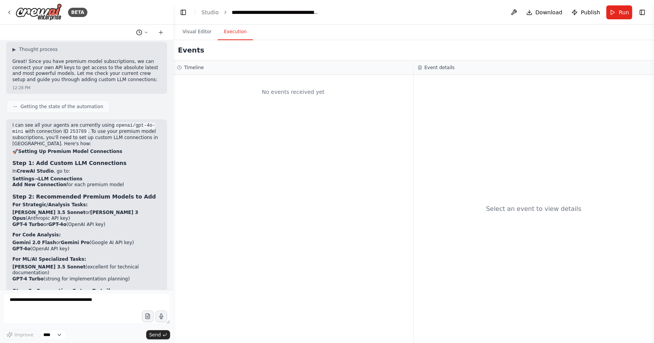
click at [147, 34] on icon at bounding box center [146, 32] width 5 height 5
click at [144, 17] on div at bounding box center [86, 171] width 173 height 343
click at [164, 32] on button at bounding box center [161, 32] width 12 height 9
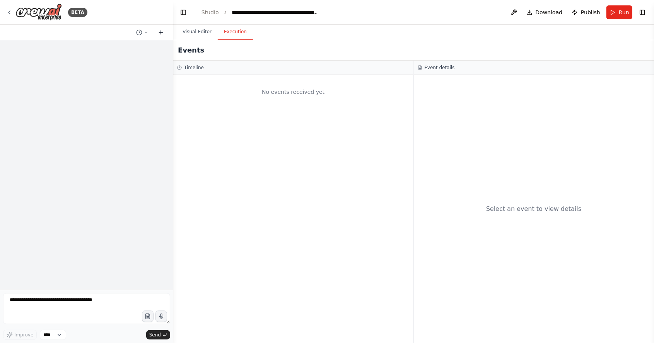
scroll to position [0, 0]
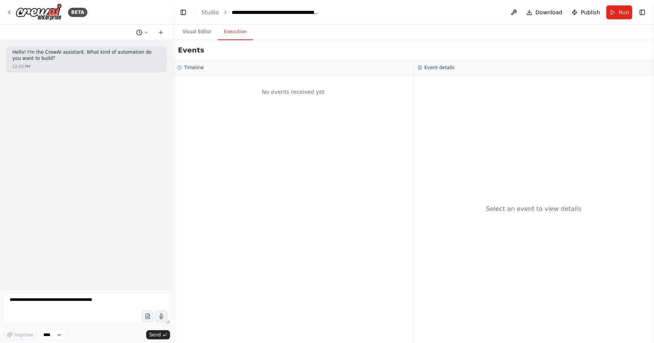
click at [146, 36] on button at bounding box center [142, 32] width 19 height 9
click at [134, 61] on span "Ok i will lo9ks like the first report is done how do I view the dashboard resul…" at bounding box center [109, 61] width 50 height 6
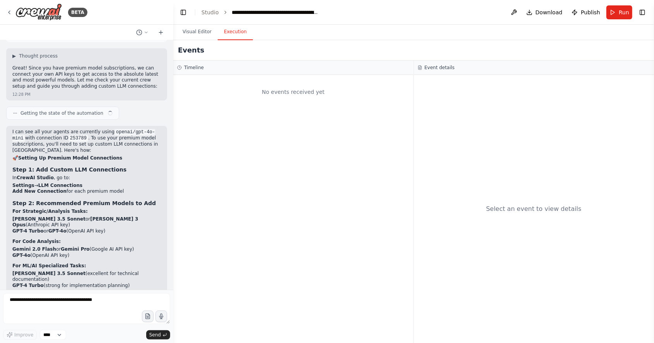
scroll to position [9208, 0]
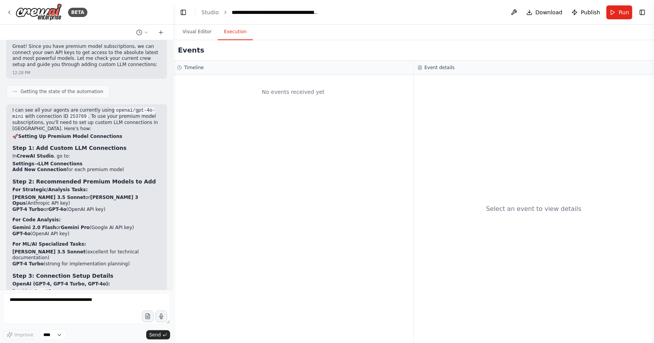
click at [258, 10] on div "**********" at bounding box center [275, 13] width 87 height 8
click at [208, 14] on link "Studio" at bounding box center [210, 12] width 17 height 6
click at [211, 12] on link "Studio" at bounding box center [210, 12] width 17 height 6
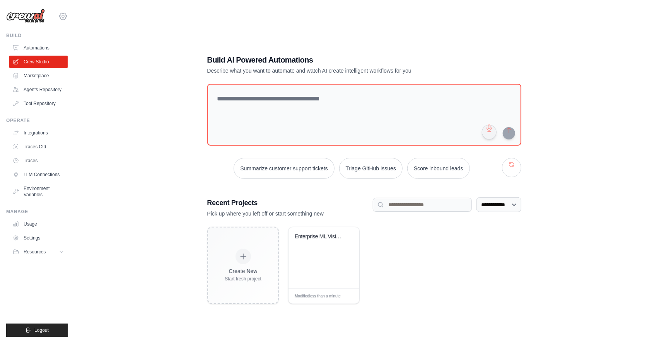
click at [63, 15] on icon at bounding box center [63, 16] width 2 height 2
click at [82, 46] on span "Settings" at bounding box center [95, 48] width 61 height 8
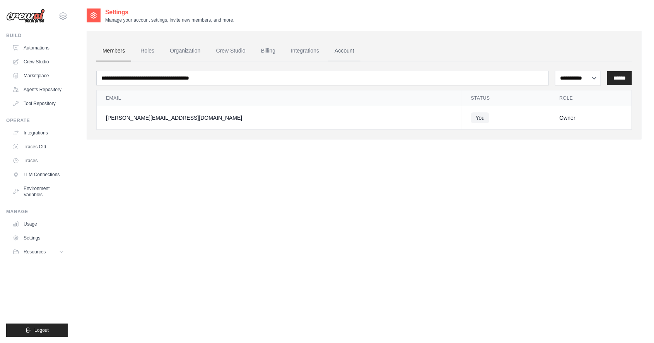
click at [350, 47] on link "Account" at bounding box center [344, 51] width 32 height 21
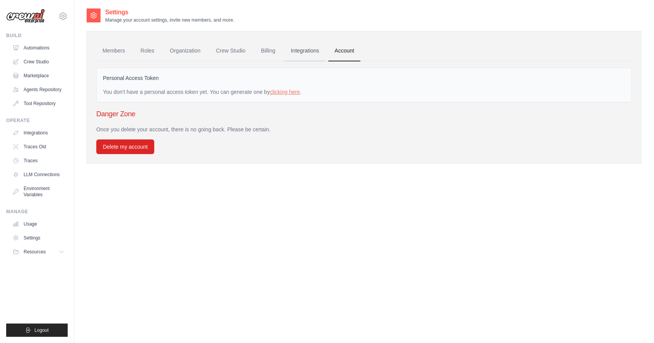
click at [308, 50] on link "Integrations" at bounding box center [305, 51] width 41 height 21
click at [236, 50] on link "Crew Studio" at bounding box center [231, 51] width 42 height 21
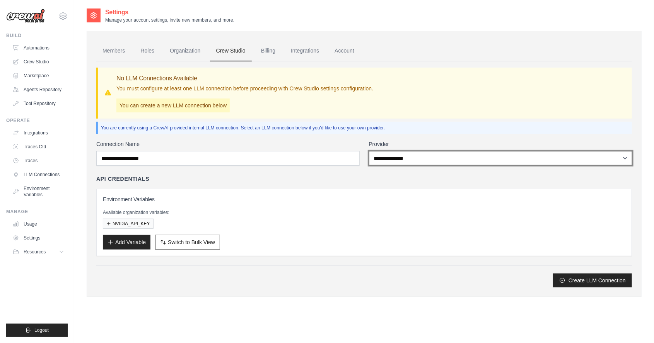
click at [630, 161] on select "**********" at bounding box center [500, 158] width 263 height 14
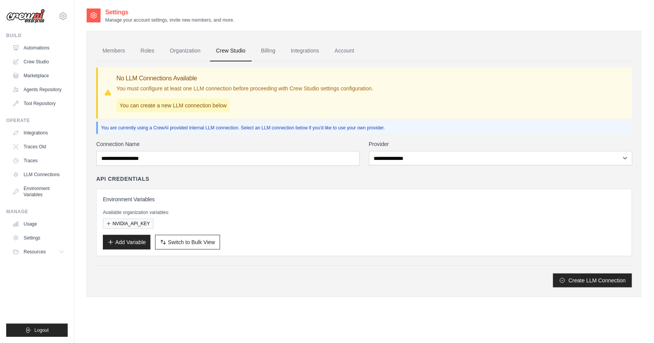
click at [625, 32] on div "Members Roles Organization Crew Studio Billing Integrations Account No LLM Conn…" at bounding box center [364, 164] width 555 height 267
click at [150, 43] on link "Roles" at bounding box center [147, 51] width 26 height 21
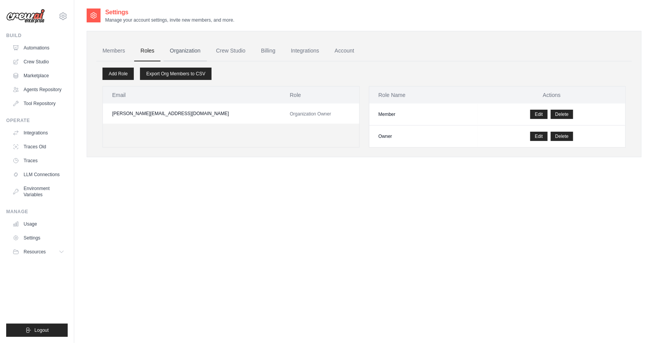
click at [190, 47] on link "Organization" at bounding box center [185, 51] width 43 height 21
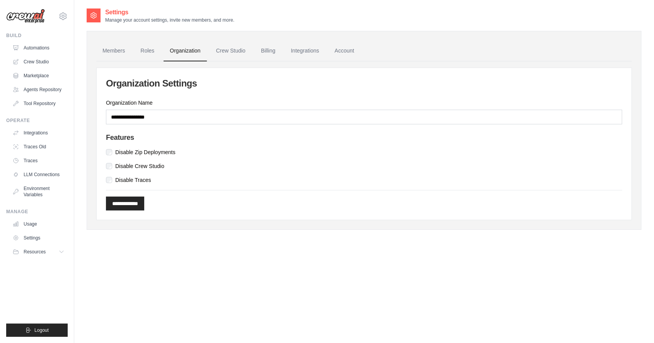
click at [417, 129] on div "**********" at bounding box center [364, 144] width 535 height 152
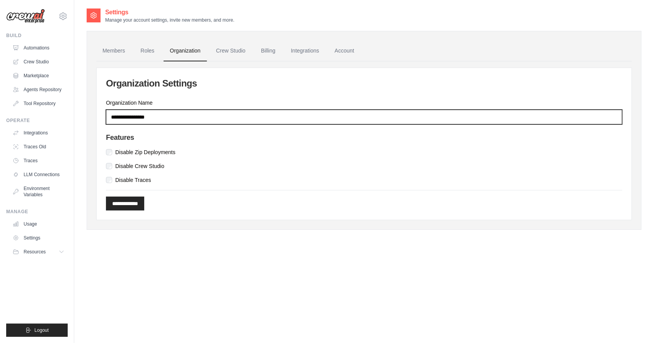
click at [369, 122] on input "Organization Name" at bounding box center [364, 117] width 516 height 15
type input "*********"
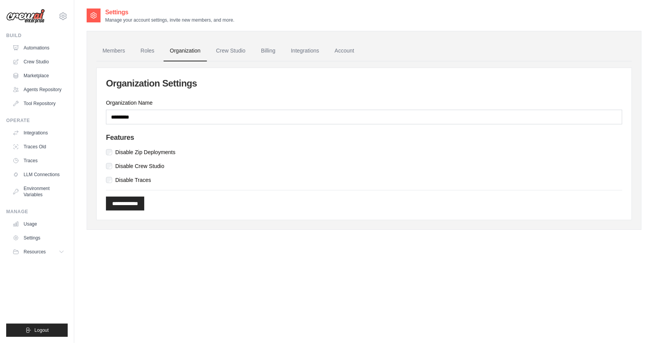
click at [624, 71] on div "**********" at bounding box center [364, 144] width 535 height 152
click at [144, 197] on input "**********" at bounding box center [125, 204] width 38 height 14
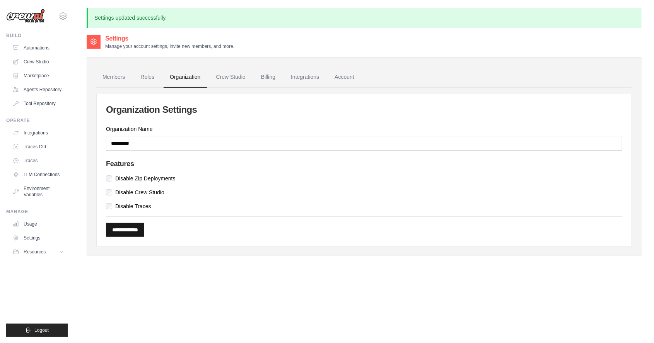
click at [129, 227] on input "**********" at bounding box center [125, 230] width 38 height 14
click at [232, 79] on link "Crew Studio" at bounding box center [231, 77] width 42 height 21
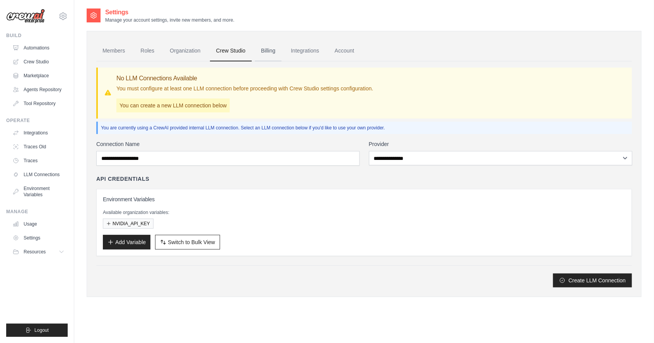
click at [278, 46] on link "Billing" at bounding box center [268, 51] width 27 height 21
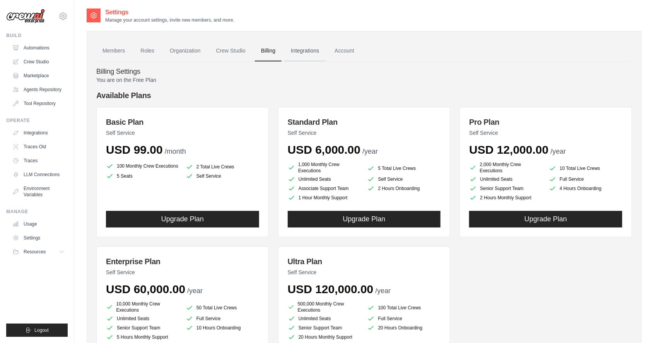
click at [313, 53] on link "Integrations" at bounding box center [305, 51] width 41 height 21
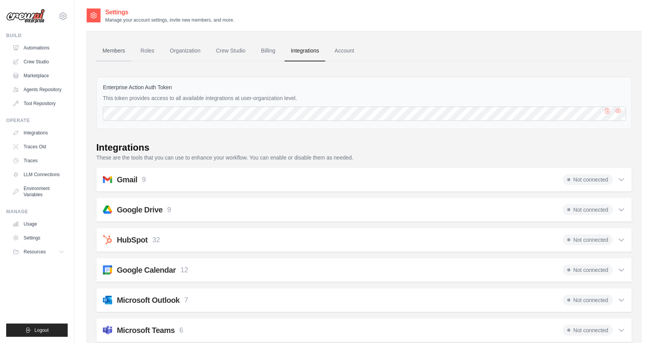
click at [108, 49] on link "Members" at bounding box center [113, 51] width 35 height 21
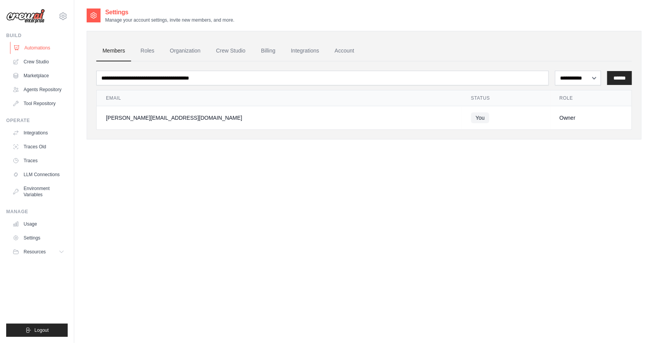
click at [29, 46] on link "Automations" at bounding box center [39, 48] width 58 height 12
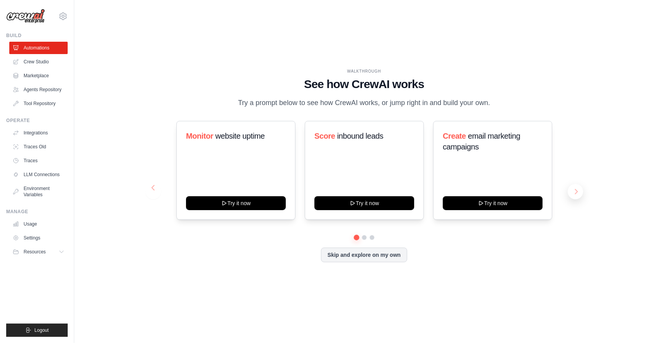
click at [576, 200] on button at bounding box center [575, 191] width 15 height 15
click at [579, 200] on button at bounding box center [575, 191] width 15 height 15
click at [32, 61] on link "Crew Studio" at bounding box center [39, 62] width 58 height 12
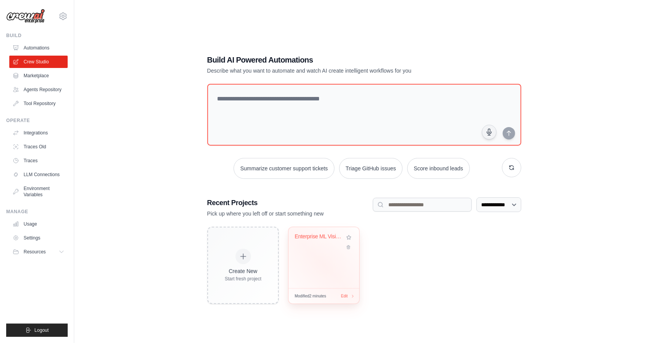
click at [330, 284] on div "Enterprise ML Vision AI Documentati..." at bounding box center [324, 257] width 71 height 61
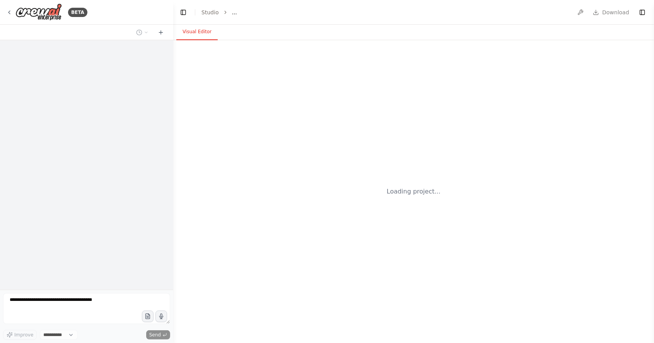
select select "****"
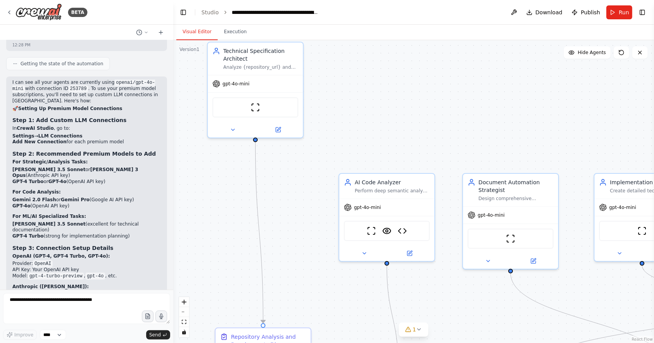
scroll to position [9245, 0]
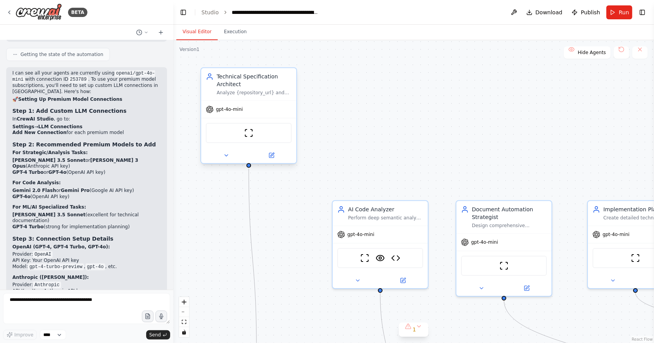
click at [282, 100] on div "Technical Specification Architect Analyze {repository_url} and create comprehen…" at bounding box center [248, 84] width 95 height 32
click at [226, 155] on icon at bounding box center [226, 156] width 3 height 2
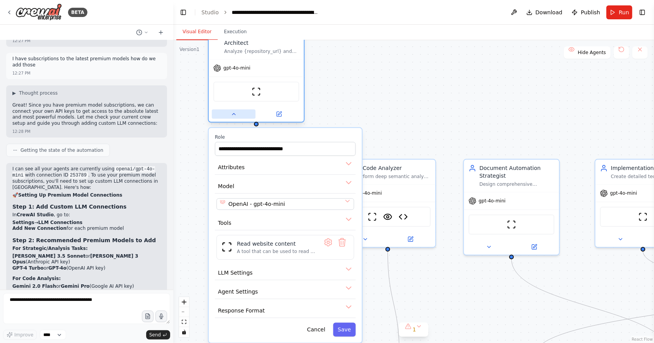
scroll to position [9148, 0]
click at [447, 29] on div "Visual Editor Execution" at bounding box center [413, 32] width 481 height 15
click at [284, 62] on div "gpt-4o-mini" at bounding box center [256, 68] width 95 height 17
click at [408, 86] on div ".deletable-edge-delete-btn { width: 20px; height: 20px; border: 0px solid #ffff…" at bounding box center [413, 191] width 481 height 303
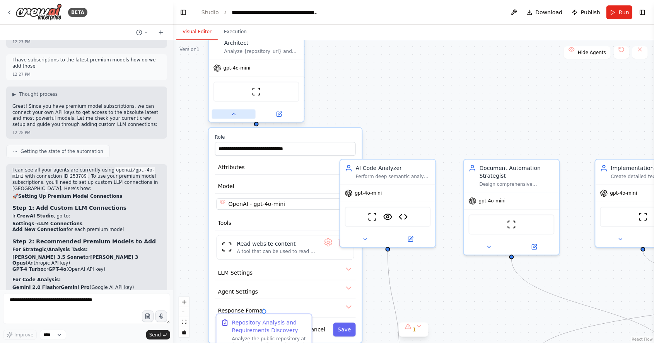
click at [238, 114] on button at bounding box center [234, 113] width 44 height 9
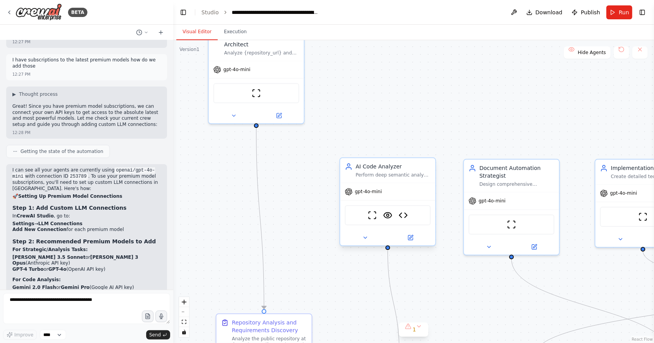
click at [409, 188] on div "gpt-4o-mini" at bounding box center [387, 191] width 95 height 17
click at [492, 191] on div "Document Automation Strategist Design comprehensive automation strategies for {…" at bounding box center [511, 174] width 95 height 32
click at [611, 195] on span "gpt-4o-mini" at bounding box center [623, 192] width 27 height 6
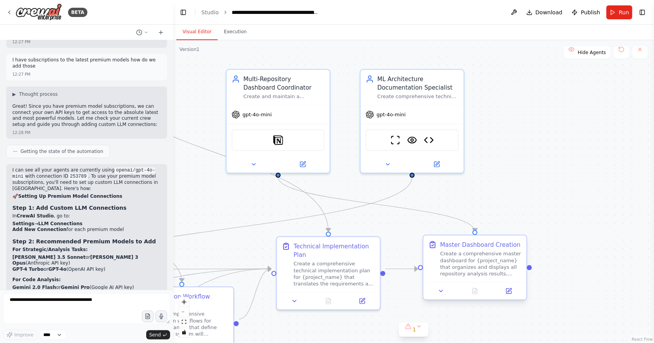
click at [502, 259] on div "Create a comprehensive master dashboard for {project_name} that organizes and d…" at bounding box center [480, 264] width 81 height 27
click at [443, 294] on icon at bounding box center [441, 291] width 7 height 7
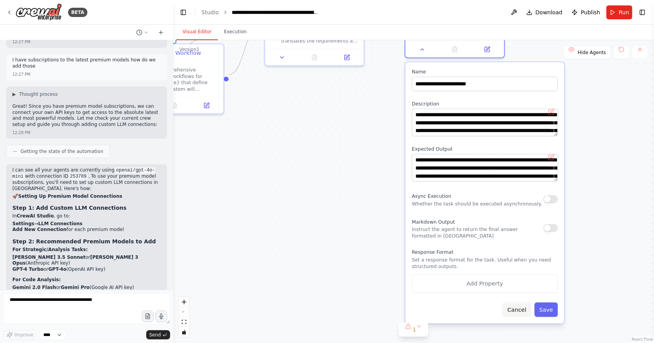
click at [527, 310] on button "Cancel" at bounding box center [517, 310] width 29 height 14
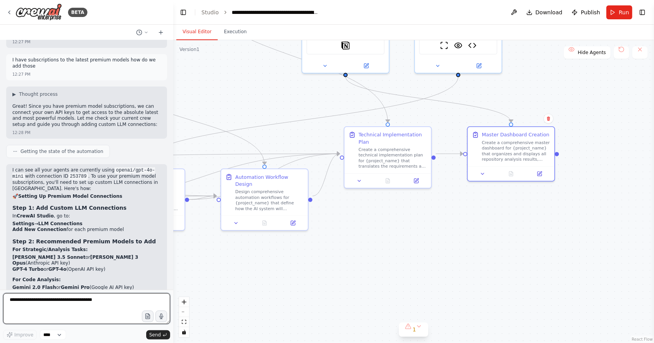
click at [79, 302] on textarea at bounding box center [86, 309] width 167 height 31
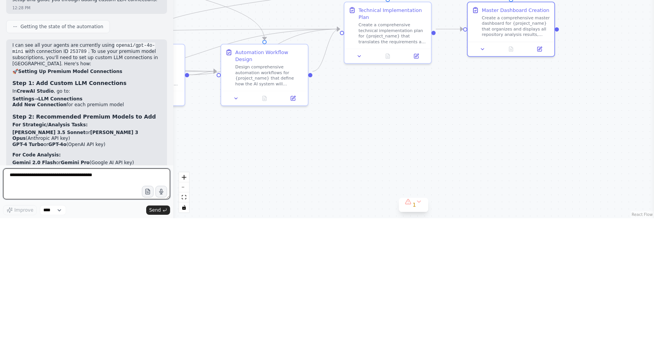
scroll to position [37, 0]
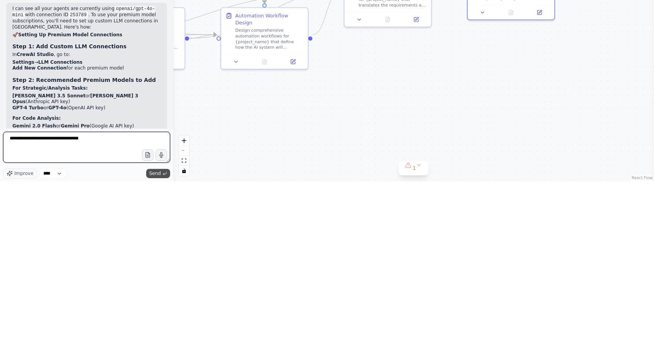
type textarea "**********"
click at [154, 336] on span "Send" at bounding box center [155, 335] width 12 height 6
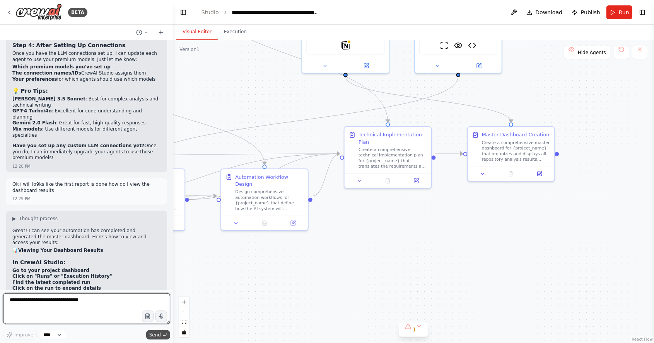
scroll to position [9546, 0]
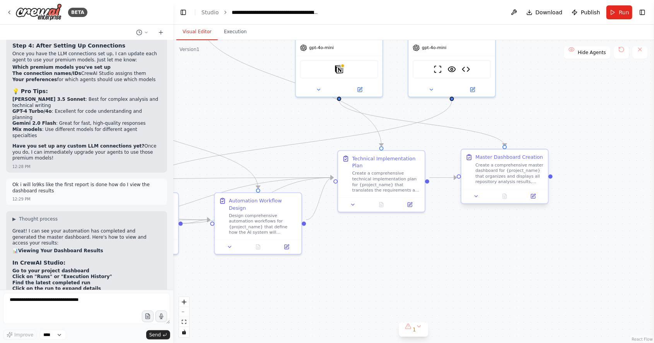
click at [511, 162] on div "Create a comprehensive master dashboard for {project_name} that organizes and d…" at bounding box center [509, 173] width 68 height 22
click at [477, 196] on icon at bounding box center [476, 197] width 3 height 2
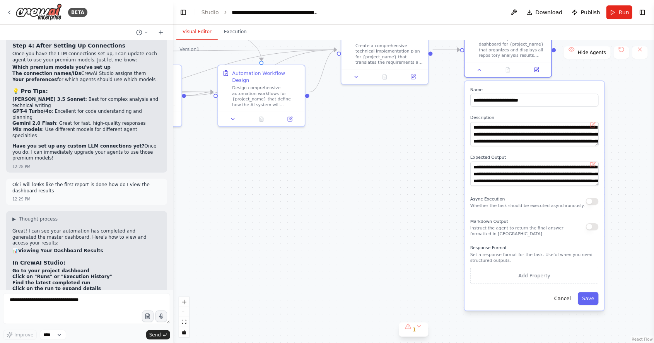
click at [596, 224] on button "button" at bounding box center [592, 227] width 13 height 7
click at [598, 195] on div "Async Execution Whether the task should be executed asynchronously." at bounding box center [534, 202] width 128 height 14
click at [597, 198] on button "button" at bounding box center [592, 201] width 13 height 7
click at [559, 268] on button "Add Property" at bounding box center [534, 276] width 128 height 16
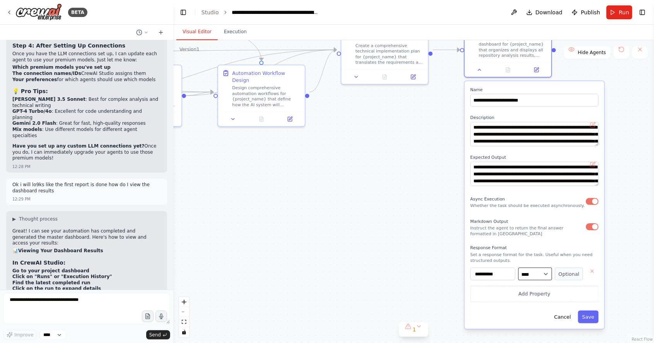
click at [550, 268] on select "**** ******* ******* **** ******" at bounding box center [535, 274] width 34 height 13
click at [633, 177] on div ".deletable-edge-delete-btn { width: 20px; height: 20px; border: 0px solid #ffff…" at bounding box center [413, 191] width 481 height 303
click at [567, 311] on button "Cancel" at bounding box center [562, 317] width 25 height 13
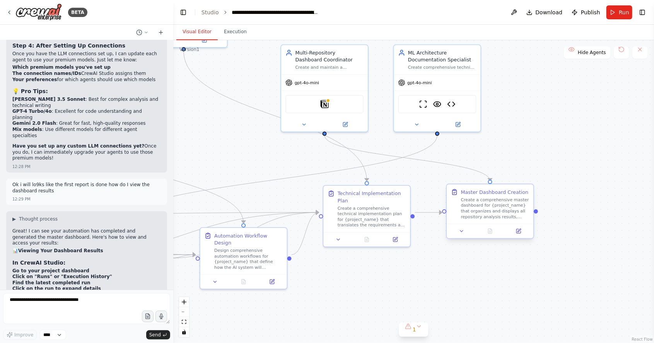
click at [506, 197] on div "Create a comprehensive master dashboard for {project_name} that organizes and d…" at bounding box center [495, 208] width 68 height 22
click at [521, 229] on icon at bounding box center [519, 232] width 6 height 6
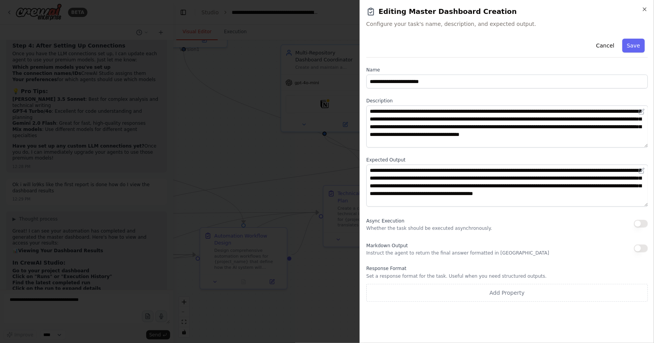
click at [639, 246] on button "button" at bounding box center [641, 249] width 14 height 8
click at [643, 226] on button "button" at bounding box center [641, 224] width 14 height 8
click at [638, 47] on button "Save" at bounding box center [633, 46] width 22 height 14
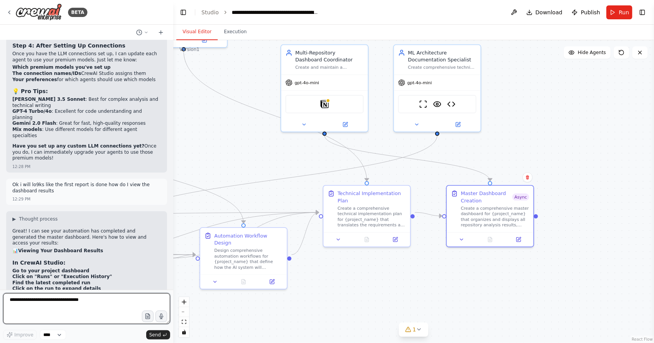
click at [58, 302] on textarea "**********" at bounding box center [86, 309] width 167 height 31
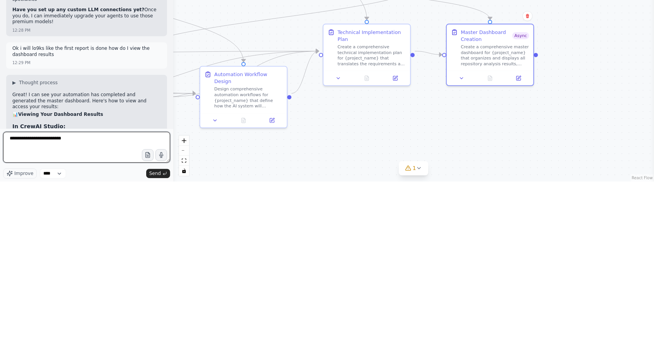
scroll to position [9522, 0]
type textarea "**********"
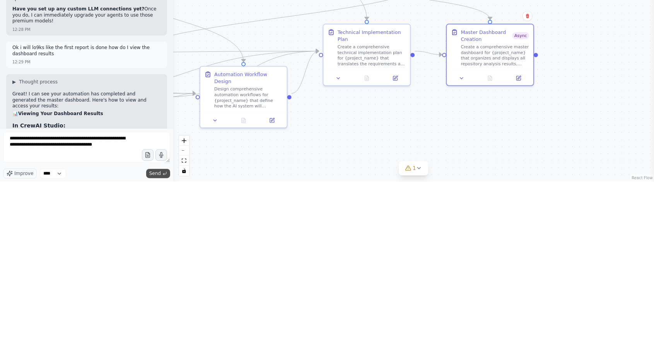
click at [152, 336] on span "Send" at bounding box center [155, 335] width 12 height 6
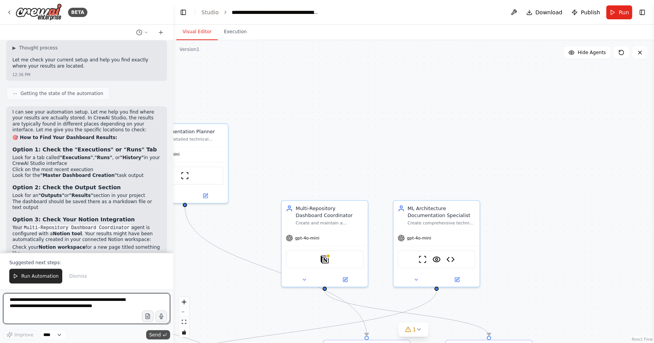
scroll to position [10081, 0]
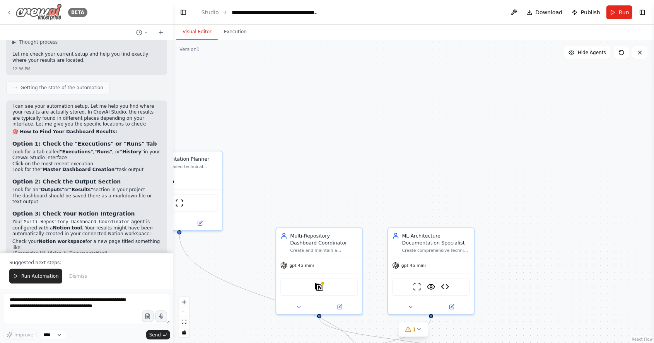
click at [11, 13] on icon at bounding box center [9, 12] width 6 height 6
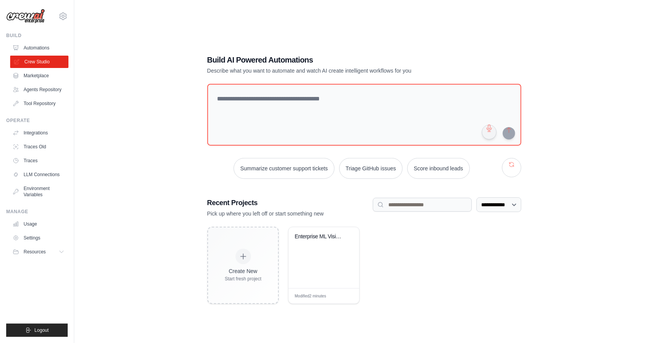
click at [42, 59] on link "Crew Studio" at bounding box center [39, 62] width 58 height 12
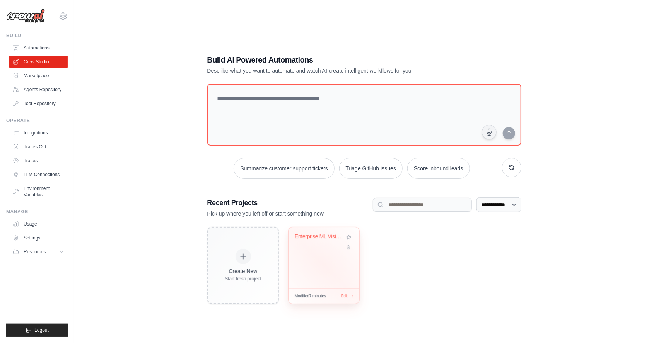
click at [348, 299] on div "Edit" at bounding box center [347, 297] width 12 height 6
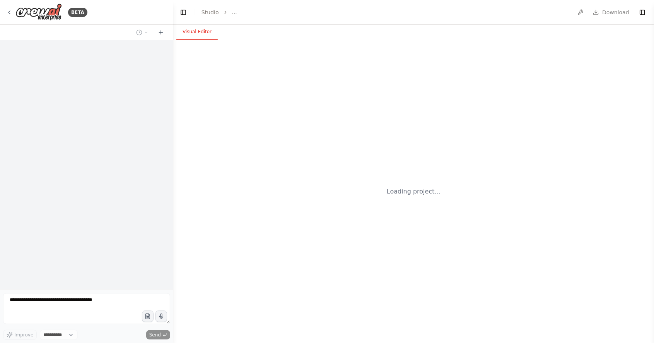
select select "****"
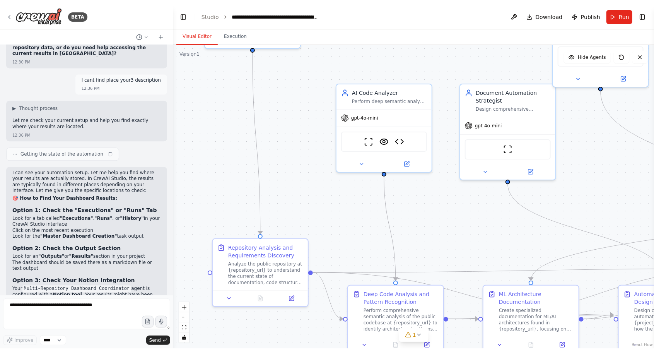
scroll to position [10041, 0]
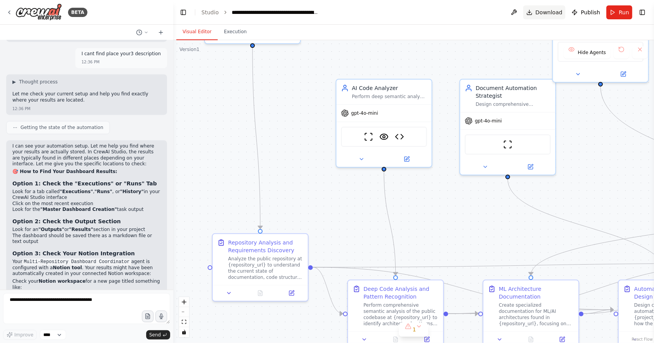
click at [542, 16] on span "Download" at bounding box center [549, 13] width 27 height 8
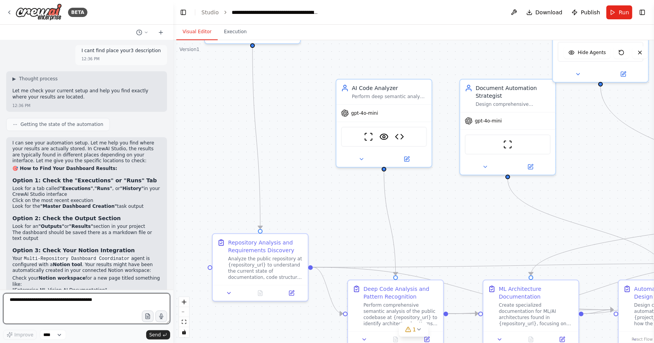
click at [31, 301] on textarea at bounding box center [86, 309] width 167 height 31
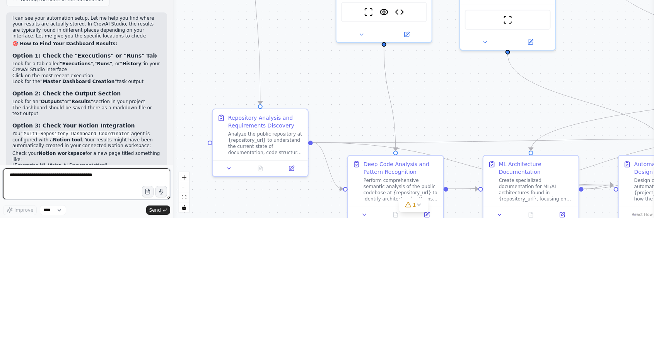
scroll to position [37, 0]
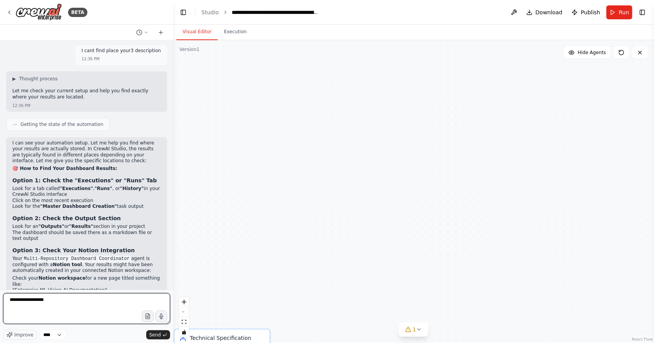
type textarea "**********"
click at [619, 46] on button at bounding box center [621, 52] width 15 height 12
click at [641, 46] on button at bounding box center [639, 52] width 15 height 12
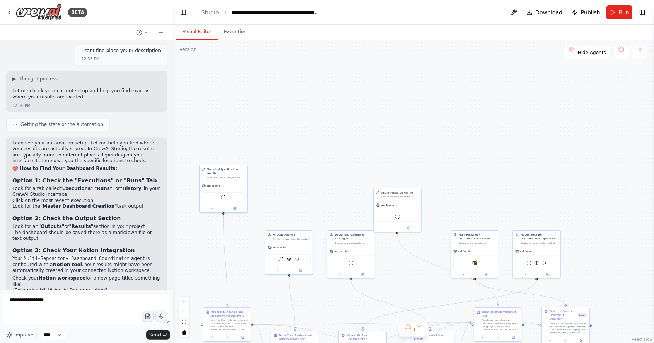
click at [577, 322] on div "Create a comprehensive master dashboard for {project_name} that organizes and d…" at bounding box center [569, 328] width 38 height 12
click at [8, 11] on icon at bounding box center [9, 12] width 6 height 6
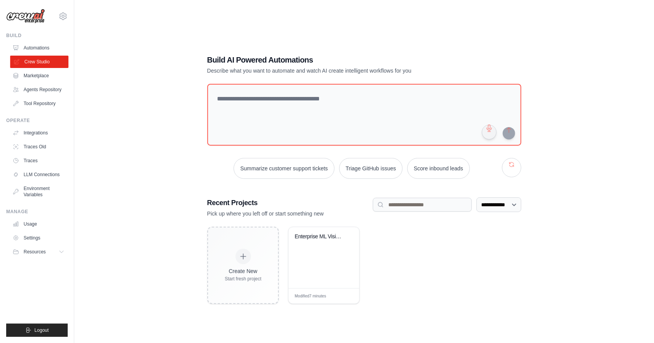
click at [32, 64] on link "Crew Studio" at bounding box center [39, 62] width 58 height 12
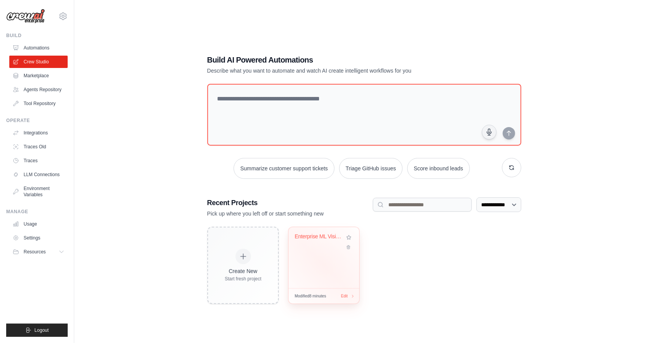
click at [339, 275] on div "Enterprise ML Vision AI Documentati..." at bounding box center [324, 257] width 71 height 61
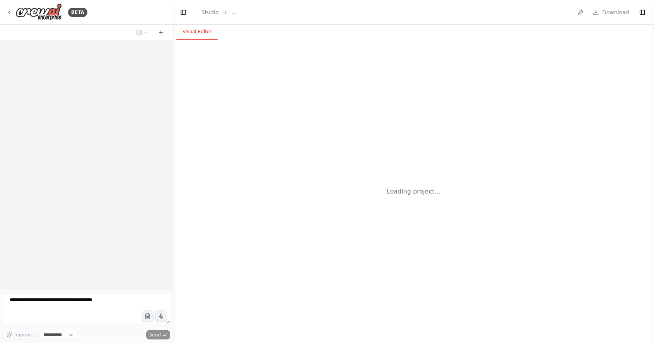
select select "****"
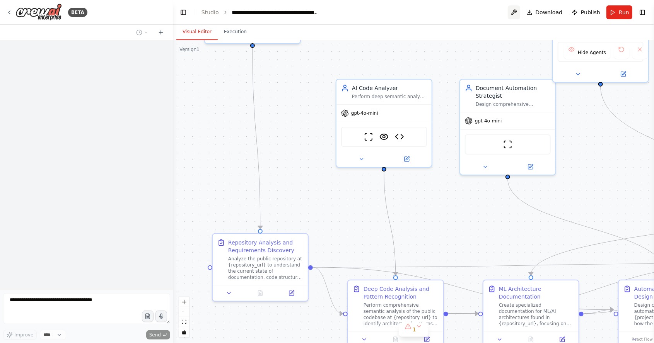
click at [517, 9] on button at bounding box center [514, 12] width 12 height 14
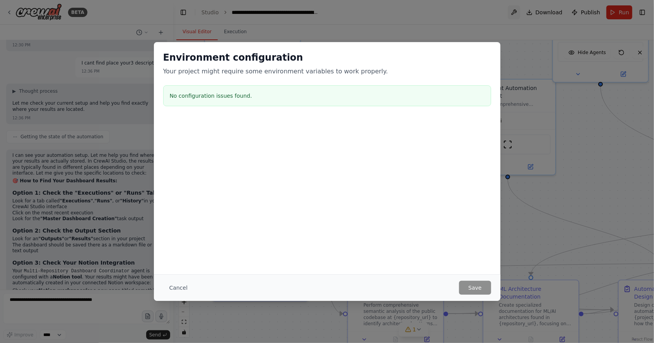
scroll to position [10041, 0]
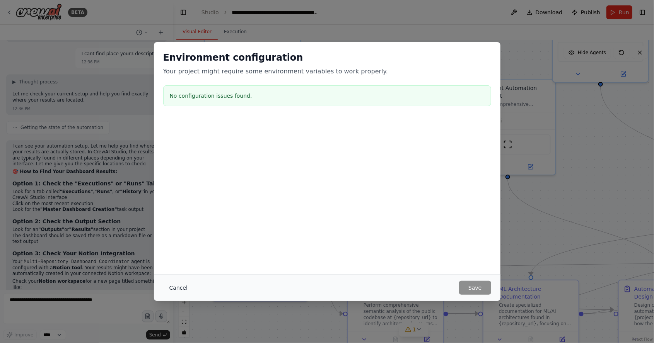
click at [179, 290] on button "Cancel" at bounding box center [178, 288] width 31 height 14
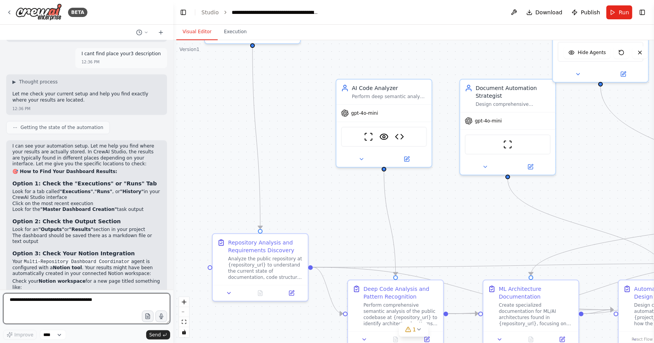
click at [117, 301] on textarea at bounding box center [86, 309] width 167 height 31
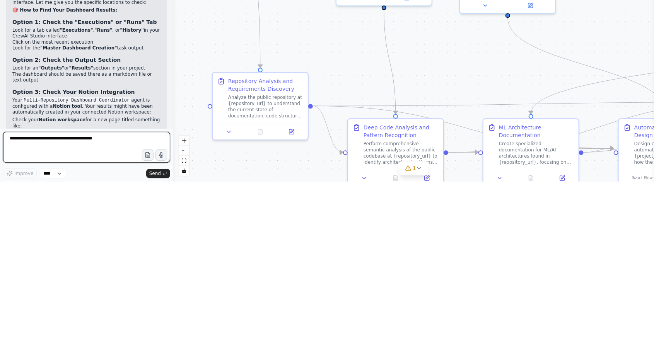
scroll to position [37, 0]
type textarea "**********"
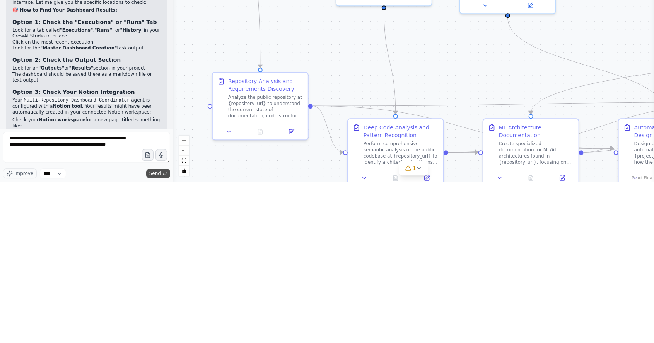
click at [150, 337] on button "Send" at bounding box center [158, 335] width 24 height 9
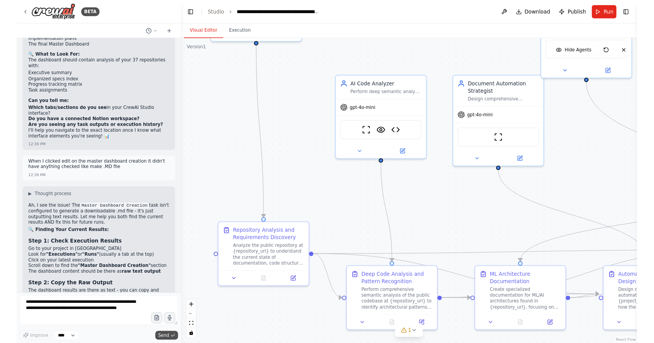
scroll to position [10350, 0]
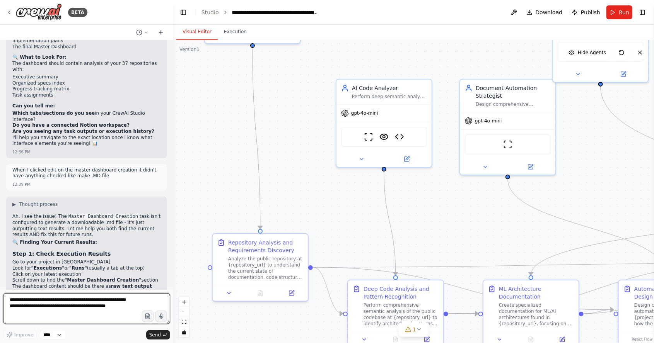
click at [91, 302] on textarea "**********" at bounding box center [86, 309] width 167 height 31
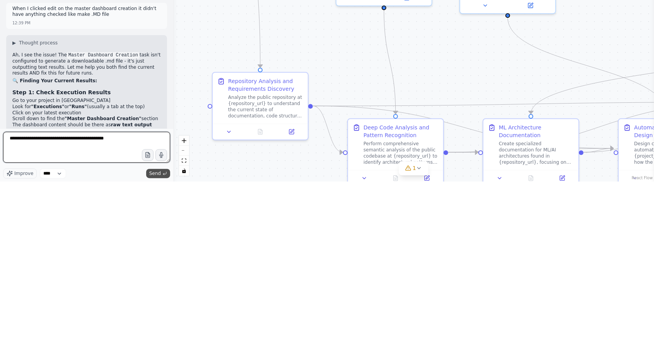
type textarea "**********"
click at [158, 333] on span "Send" at bounding box center [155, 335] width 12 height 6
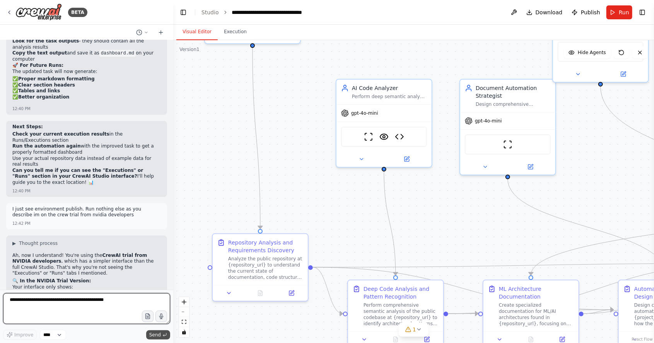
scroll to position [10732, 0]
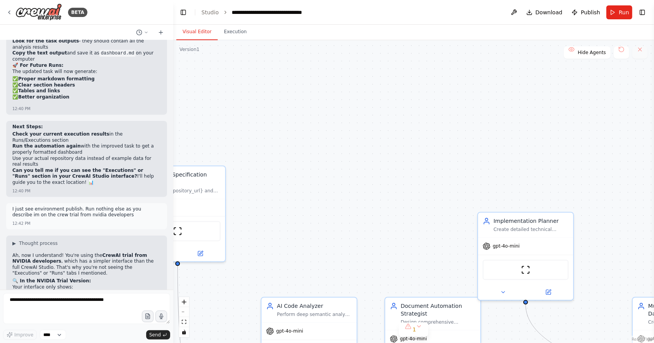
click at [643, 46] on button at bounding box center [639, 52] width 15 height 12
click at [641, 46] on button at bounding box center [639, 52] width 15 height 12
click at [9, 16] on div "BETA" at bounding box center [46, 11] width 81 height 17
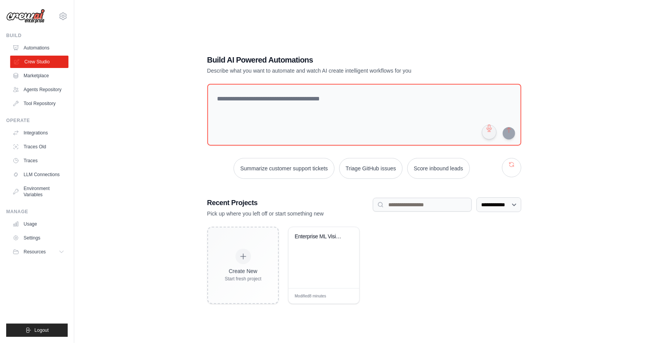
click at [27, 65] on link "Crew Studio" at bounding box center [39, 62] width 58 height 12
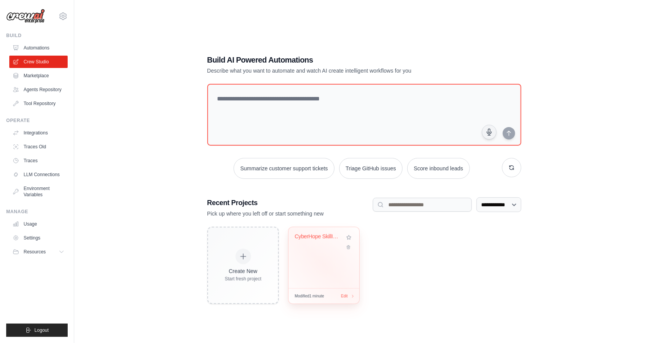
click at [325, 251] on div "CyberHope SkillIQ Analysis Dashboar..." at bounding box center [324, 243] width 58 height 18
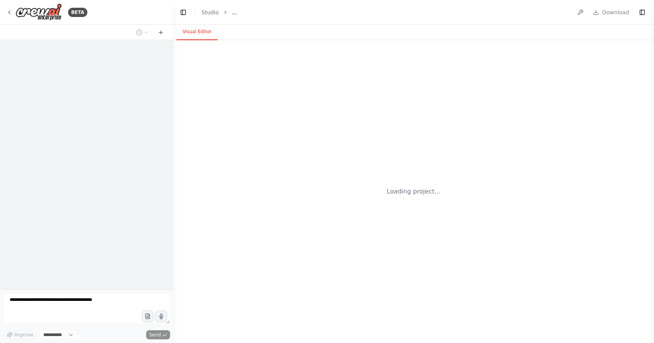
select select "****"
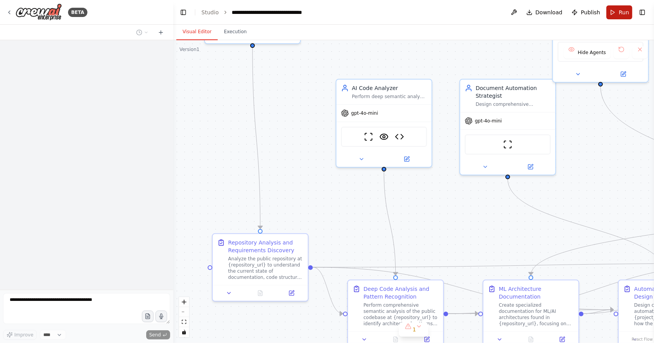
click at [627, 14] on span "Run" at bounding box center [624, 13] width 10 height 8
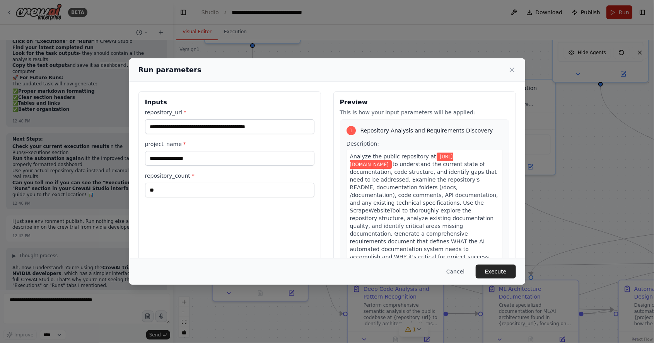
scroll to position [10732, 0]
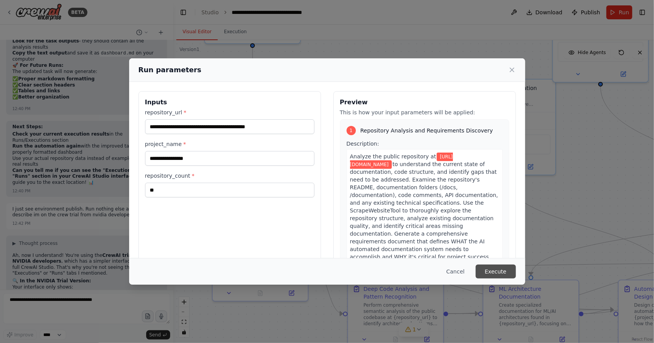
click at [500, 279] on button "Execute" at bounding box center [496, 272] width 40 height 14
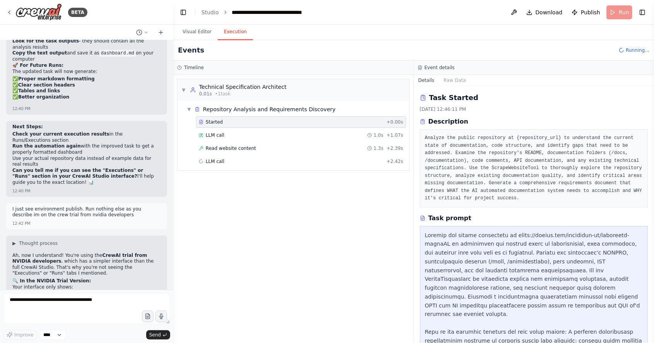
scroll to position [10695, 0]
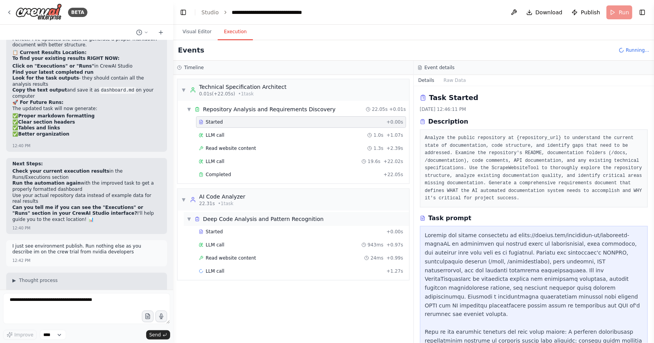
click at [231, 215] on div "Deep Code Analysis and Pattern Recognition" at bounding box center [263, 219] width 121 height 8
click at [185, 214] on div "▶ Deep Code Analysis and Pattern Recognition" at bounding box center [297, 219] width 226 height 14
click at [211, 231] on span "Started" at bounding box center [214, 232] width 17 height 6
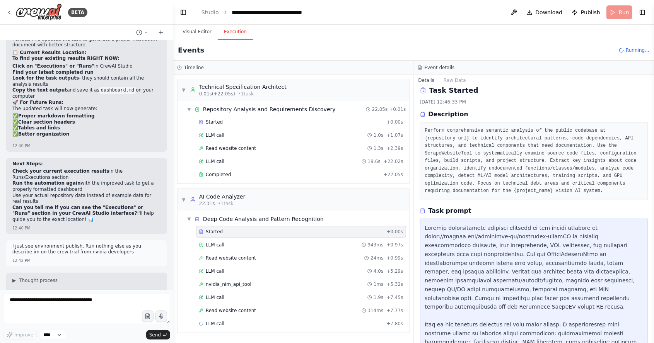
scroll to position [7, 0]
click at [316, 175] on div "Completed" at bounding box center [290, 175] width 182 height 6
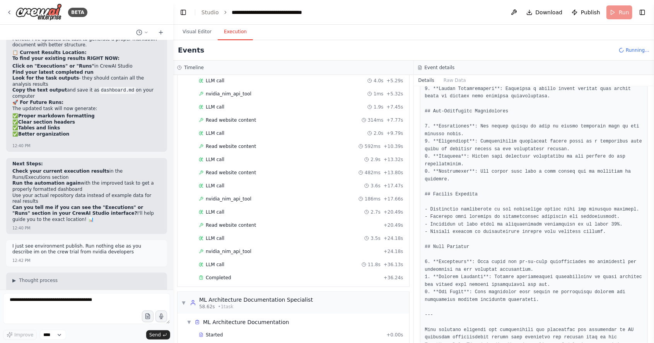
scroll to position [191, 0]
click at [208, 275] on span "Completed" at bounding box center [218, 278] width 25 height 6
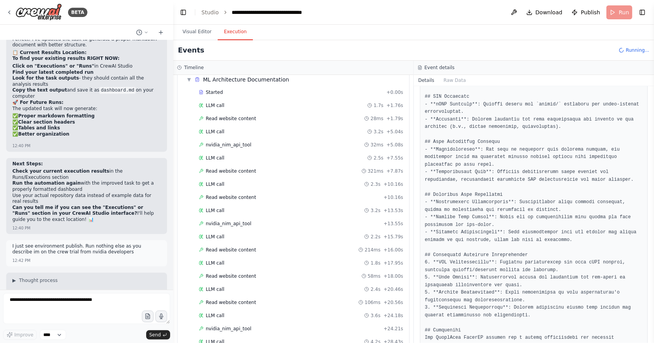
scroll to position [500, 0]
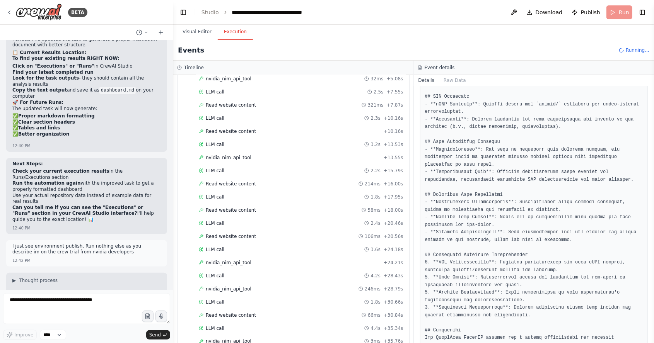
click at [587, 250] on pre at bounding box center [534, 120] width 218 height 490
click at [588, 268] on pre at bounding box center [534, 120] width 218 height 490
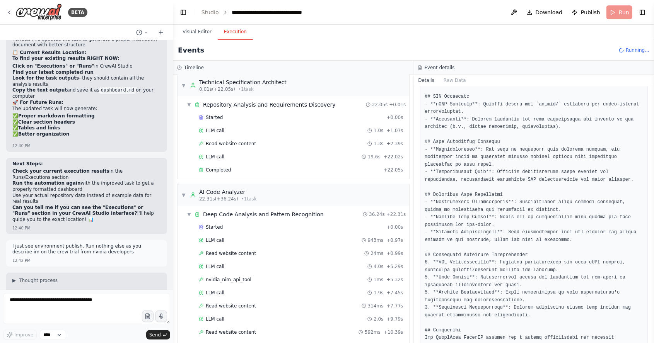
scroll to position [0, 0]
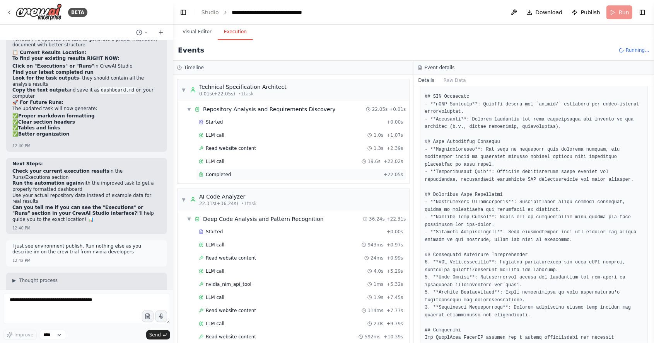
click at [240, 176] on div "Completed + 22.05s" at bounding box center [301, 175] width 210 height 12
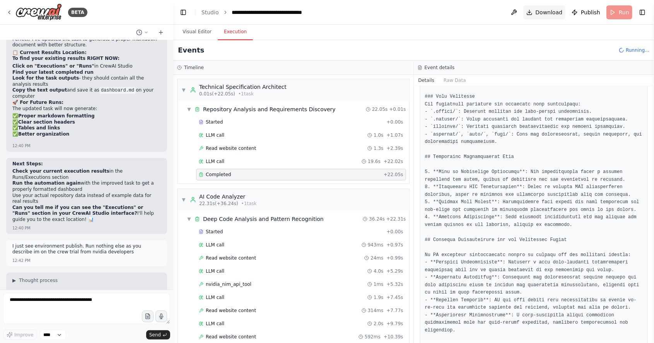
click at [555, 15] on span "Download" at bounding box center [549, 13] width 27 height 8
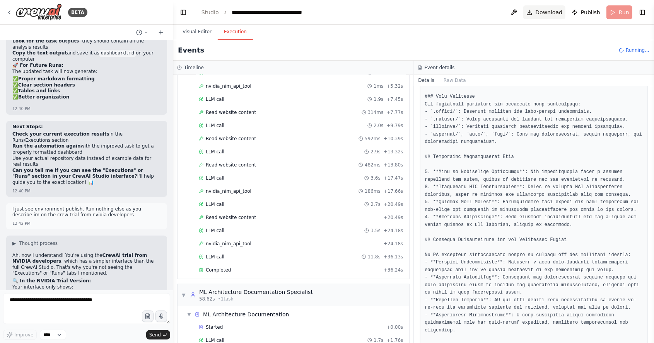
scroll to position [201, 0]
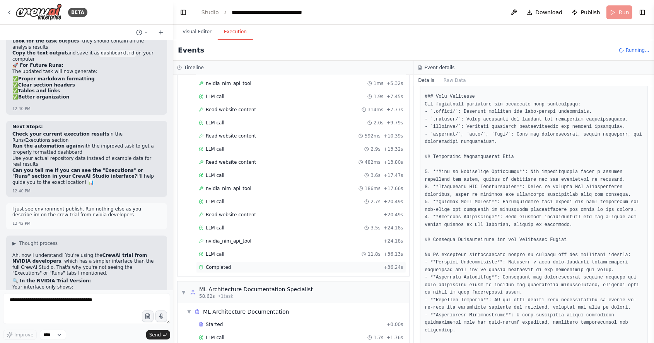
click at [264, 262] on div "Completed + 36.24s" at bounding box center [301, 268] width 210 height 12
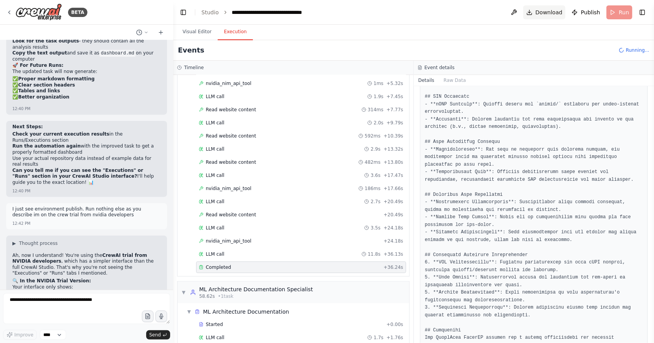
click at [556, 11] on span "Download" at bounding box center [549, 13] width 27 height 8
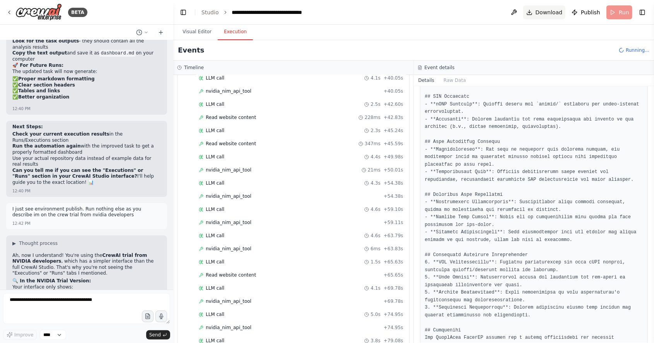
scroll to position [807, 0]
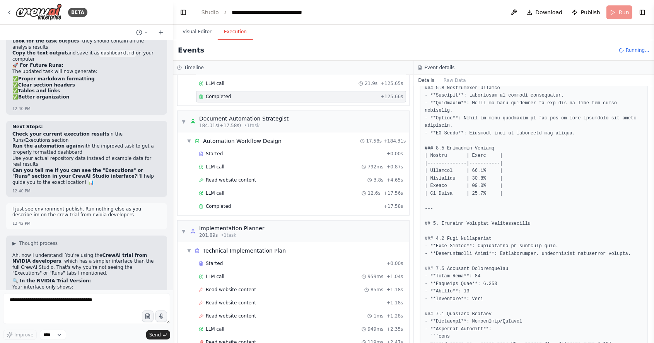
scroll to position [1151, 0]
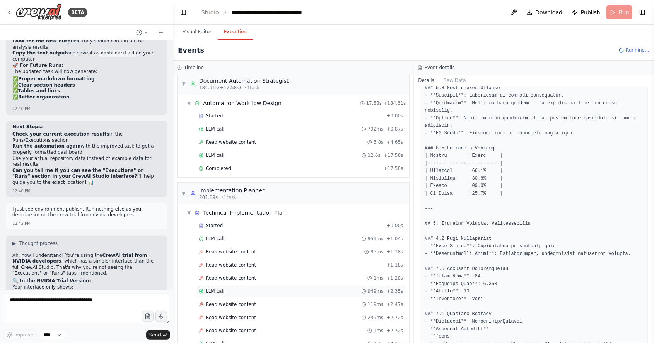
click at [349, 286] on div "LLM call 949ms + 2.35s" at bounding box center [301, 292] width 210 height 12
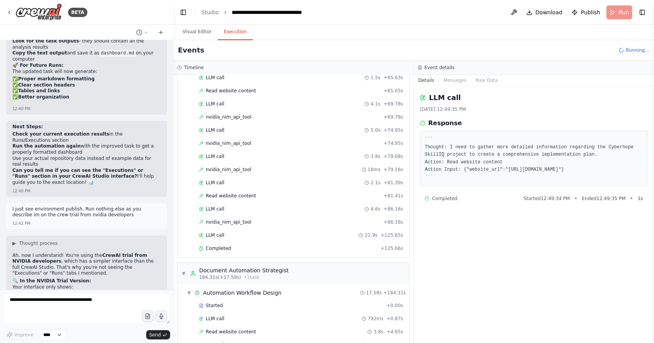
scroll to position [962, 0]
click at [269, 242] on div "Completed + 125.66s" at bounding box center [301, 248] width 210 height 12
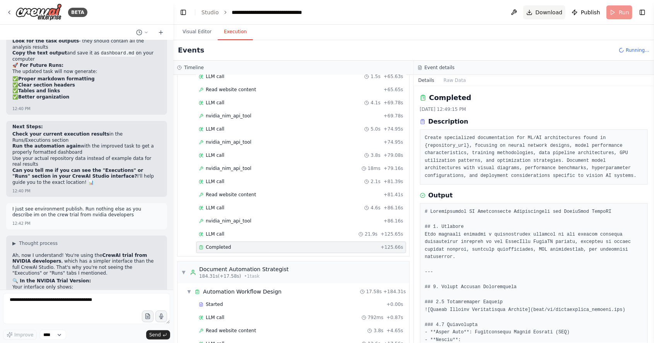
click at [552, 12] on span "Download" at bounding box center [549, 13] width 27 height 8
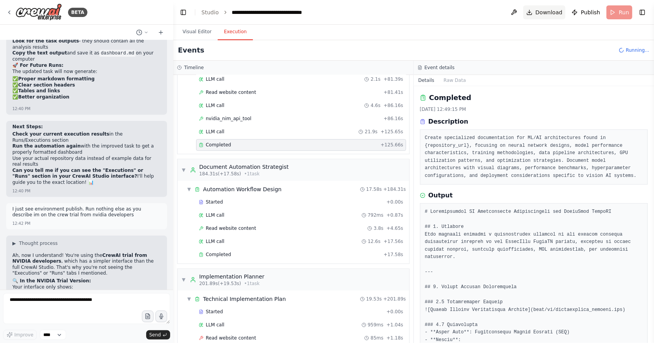
scroll to position [1082, 0]
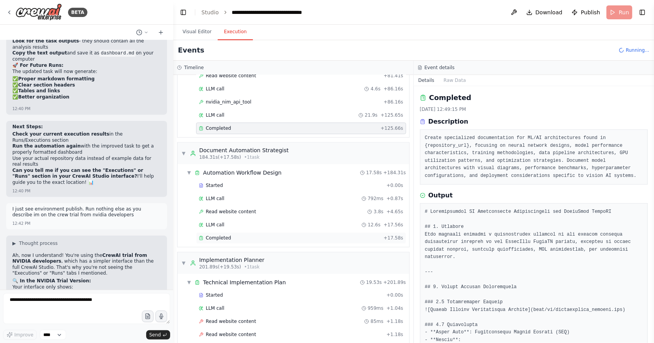
click at [270, 235] on div "Completed" at bounding box center [290, 238] width 182 height 6
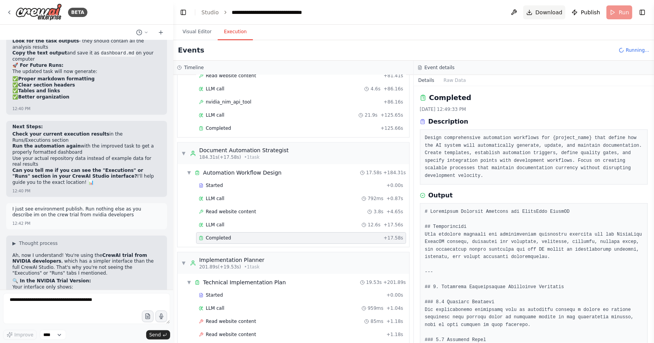
click at [553, 13] on span "Download" at bounding box center [549, 13] width 27 height 8
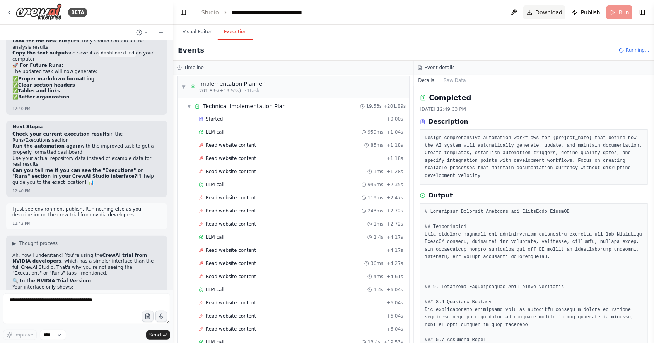
scroll to position [1285, 0]
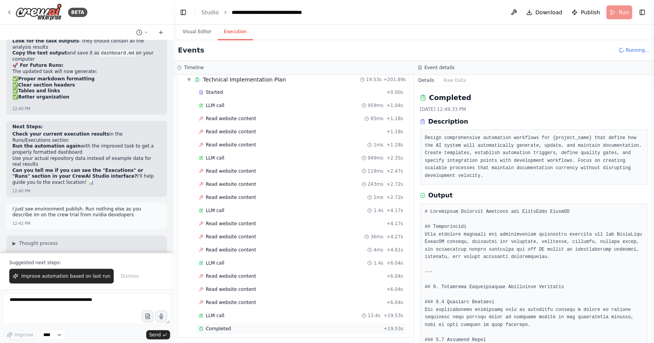
click at [236, 326] on div "Completed" at bounding box center [290, 329] width 182 height 6
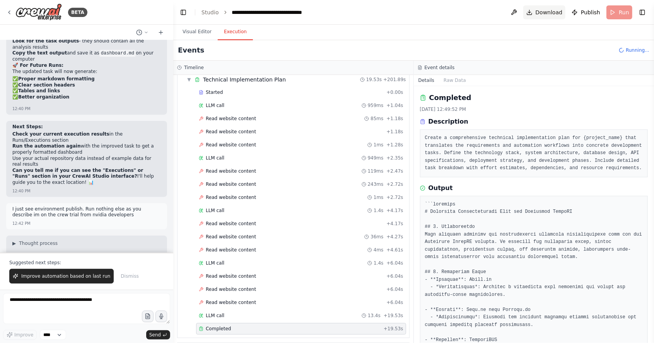
click at [551, 12] on span "Download" at bounding box center [549, 13] width 27 height 8
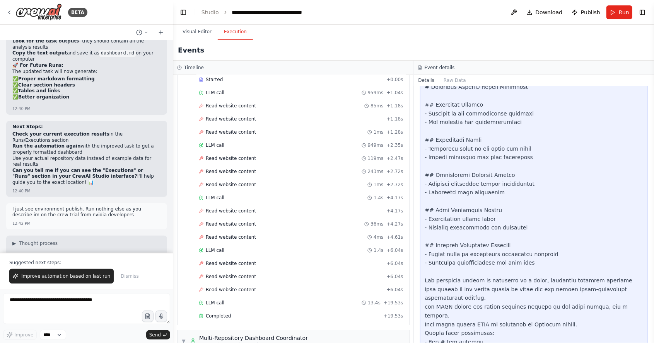
scroll to position [10732, 0]
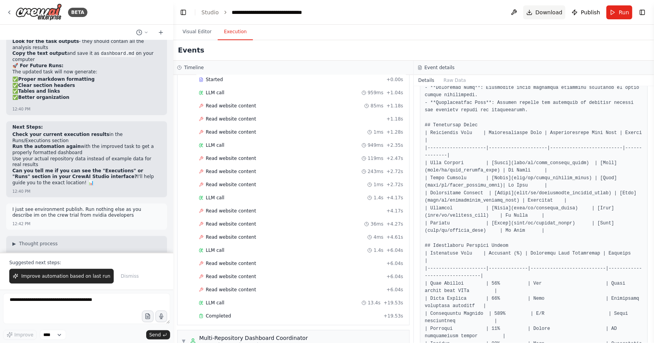
click at [551, 13] on span "Download" at bounding box center [549, 13] width 27 height 8
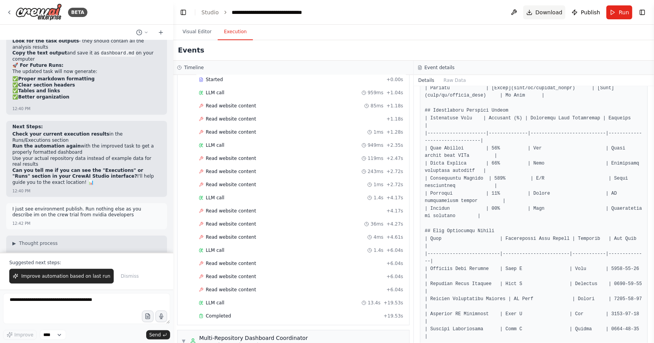
scroll to position [0, 0]
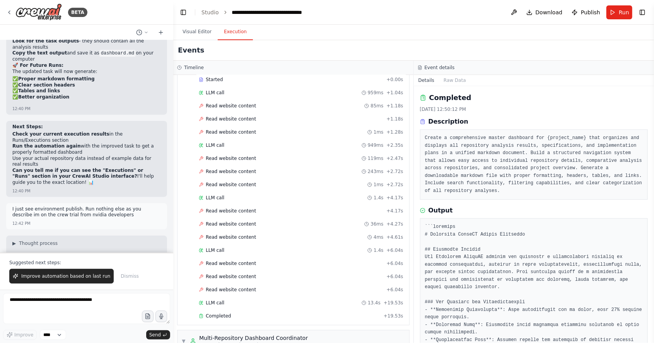
click at [531, 180] on pre "Create a comprehensive master dashboard for {project_name} that organizes and d…" at bounding box center [534, 165] width 218 height 60
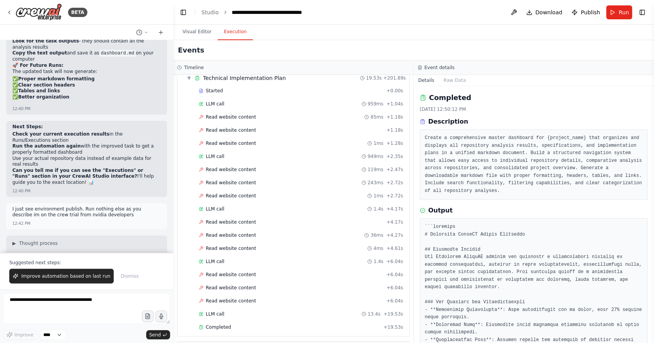
scroll to position [1286, 0]
click at [272, 325] on div "Completed" at bounding box center [290, 328] width 182 height 6
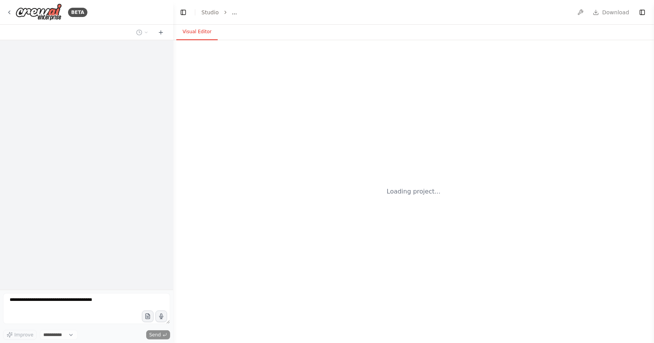
select select "****"
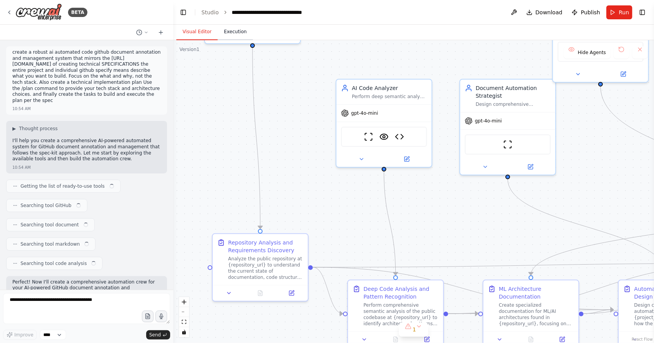
click at [225, 27] on button "Execution" at bounding box center [235, 32] width 35 height 16
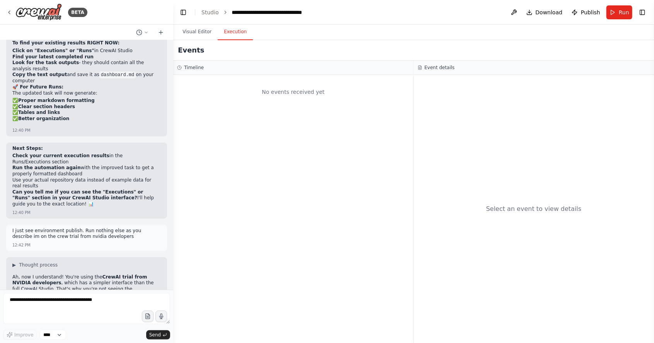
scroll to position [10732, 0]
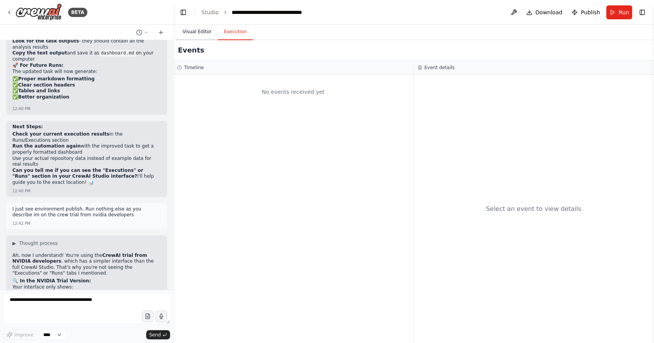
click at [191, 30] on button "Visual Editor" at bounding box center [196, 32] width 41 height 16
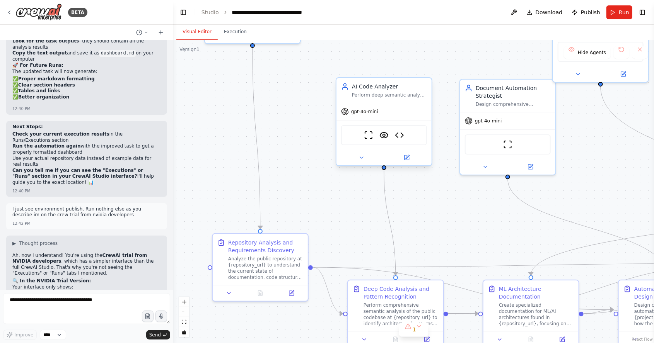
click at [389, 103] on div "AI Code Analyzer Perform deep semantic analysis of ML/AI code repositories at {…" at bounding box center [384, 90] width 95 height 25
click at [233, 35] on button "Execution" at bounding box center [235, 32] width 35 height 16
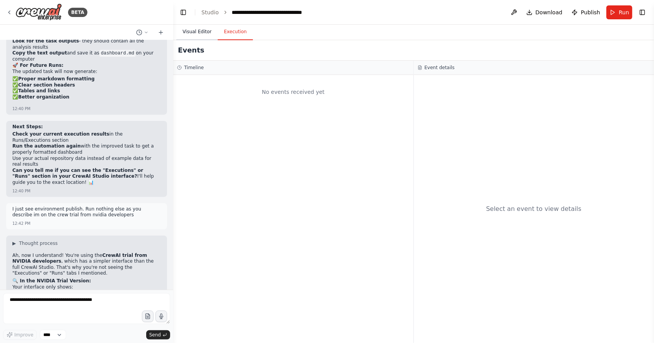
click at [195, 24] on button "Visual Editor" at bounding box center [196, 32] width 41 height 16
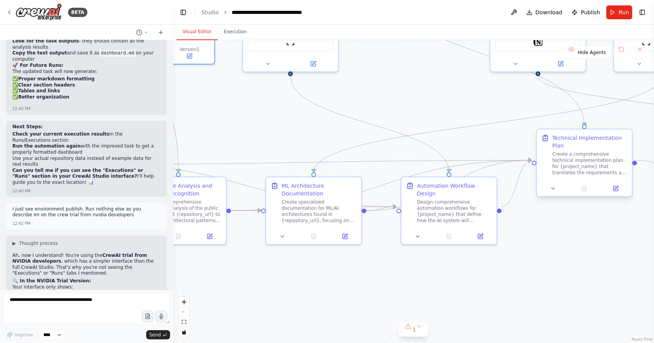
click at [610, 161] on div "Create a comprehensive technical implementation plan for {project_name} that tr…" at bounding box center [589, 163] width 75 height 25
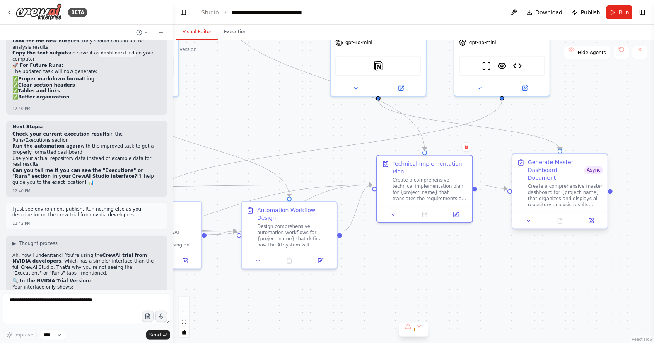
click at [577, 173] on div "Generate Master Dashboard Document" at bounding box center [556, 170] width 56 height 23
click at [236, 29] on button "Execution" at bounding box center [235, 32] width 35 height 16
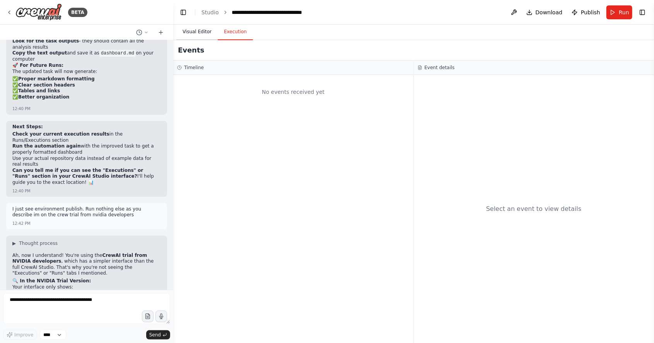
click at [188, 26] on button "Visual Editor" at bounding box center [196, 32] width 41 height 16
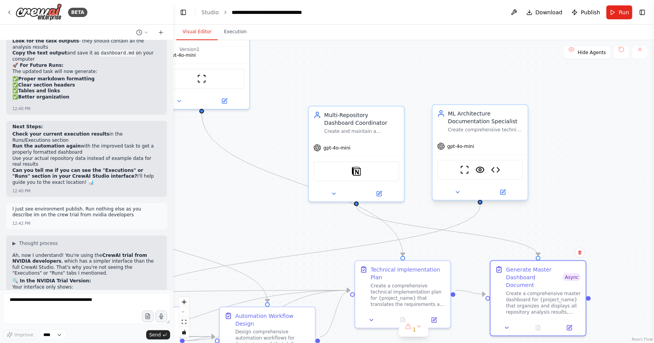
click at [486, 135] on div "ML Architecture Documentation Specialist Create comprehensive technical documen…" at bounding box center [480, 121] width 95 height 32
click at [234, 29] on button "Execution" at bounding box center [235, 32] width 35 height 16
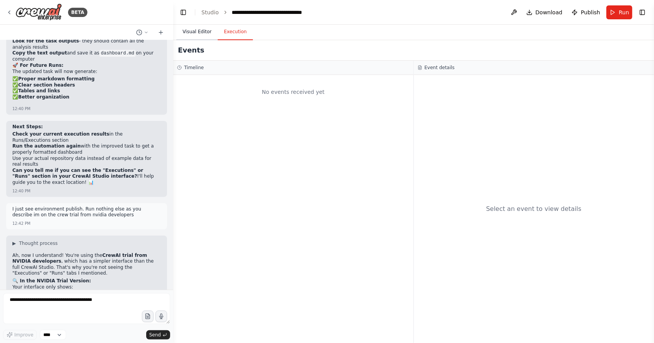
click at [189, 31] on button "Visual Editor" at bounding box center [196, 32] width 41 height 16
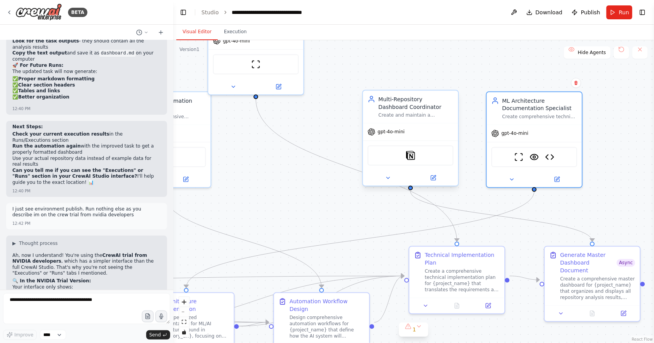
click at [431, 121] on div "Multi-Repository Dashboard Coordinator Create and maintain a centralized dashbo…" at bounding box center [410, 107] width 95 height 32
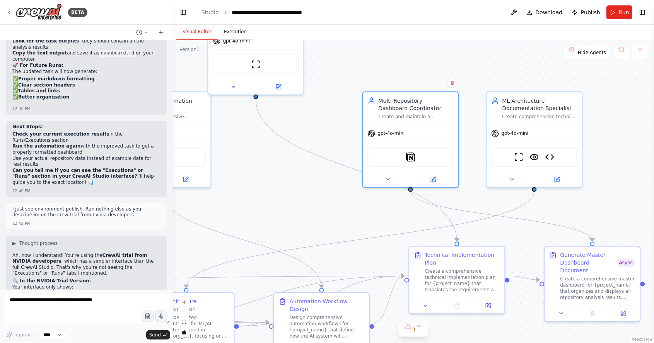
click at [231, 28] on button "Execution" at bounding box center [235, 32] width 35 height 16
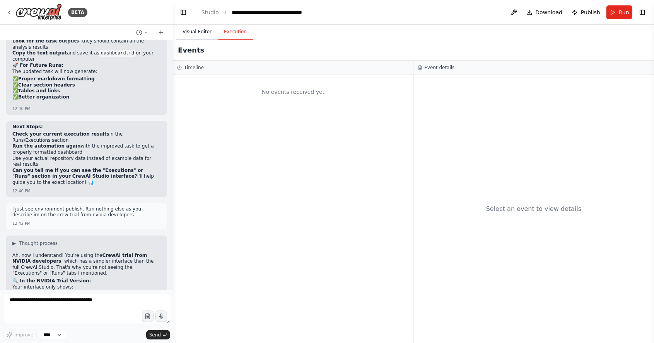
click at [190, 28] on button "Visual Editor" at bounding box center [196, 32] width 41 height 16
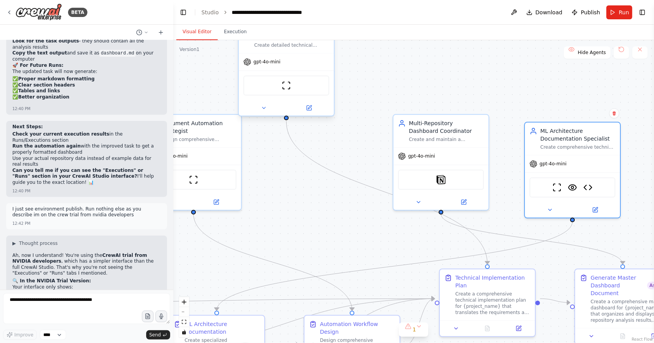
click at [262, 57] on div "gpt-4o-mini" at bounding box center [286, 61] width 95 height 17
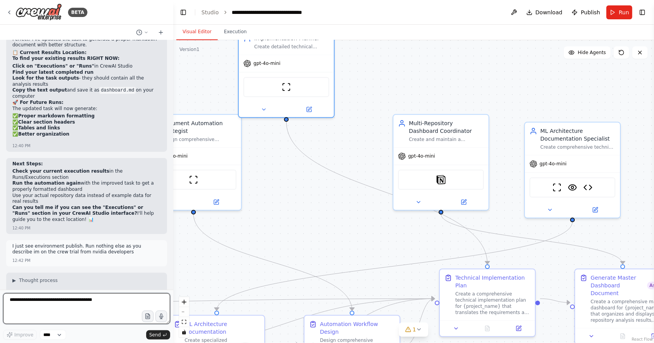
click at [109, 325] on textarea at bounding box center [86, 309] width 167 height 31
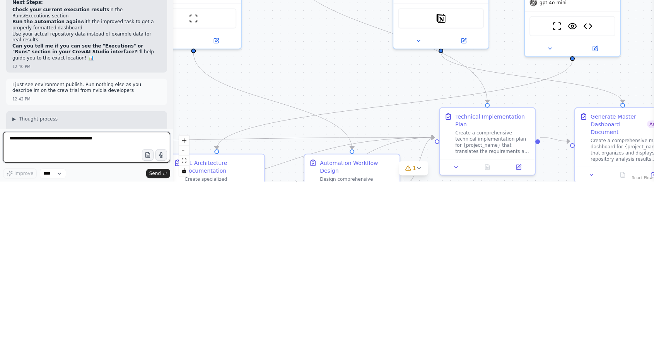
scroll to position [37, 0]
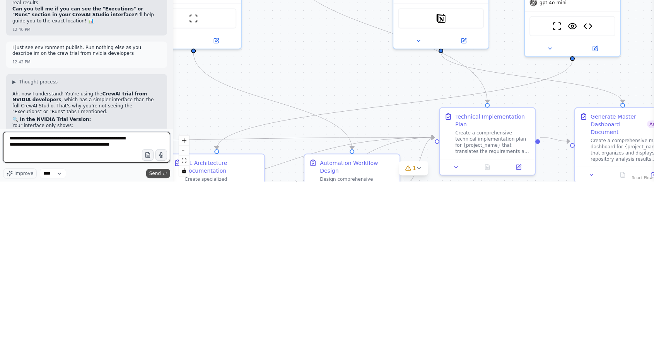
type textarea "**********"
click at [157, 333] on span "Send" at bounding box center [155, 335] width 12 height 6
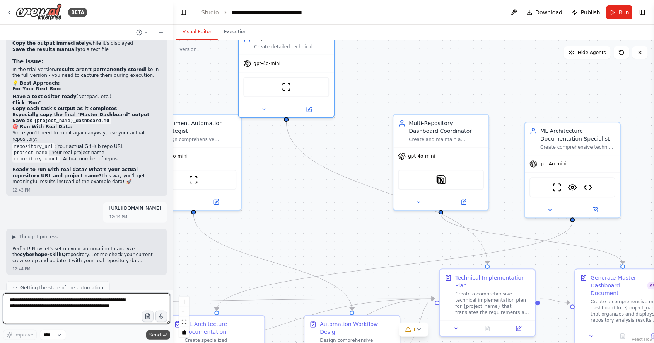
scroll to position [11045, 0]
click at [84, 298] on textarea "**********" at bounding box center [86, 309] width 167 height 31
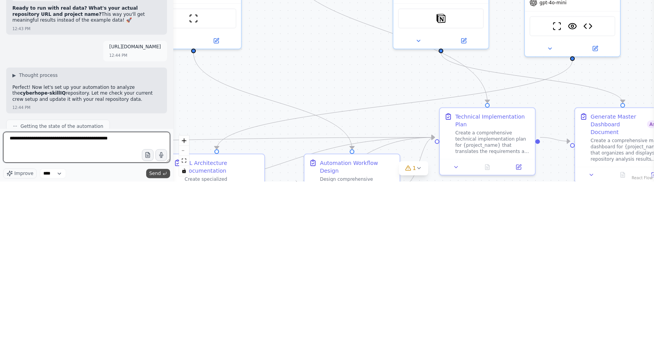
type textarea "**********"
click at [151, 335] on span "Send" at bounding box center [155, 335] width 12 height 6
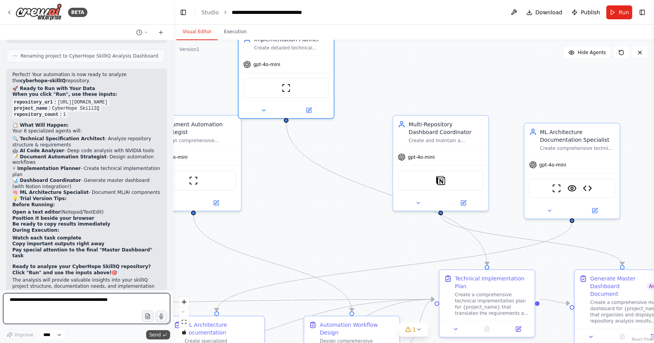
scroll to position [36, 0]
click at [124, 303] on textarea "**********" at bounding box center [86, 309] width 167 height 31
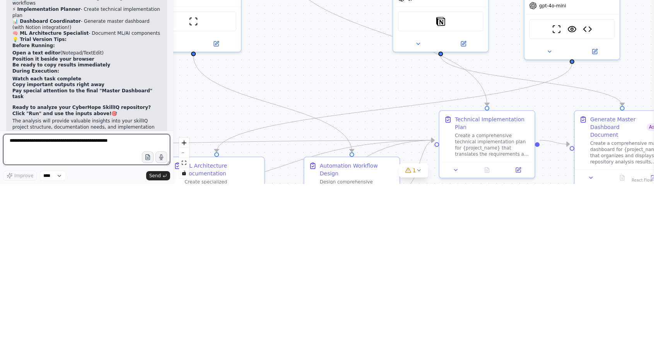
scroll to position [37, 0]
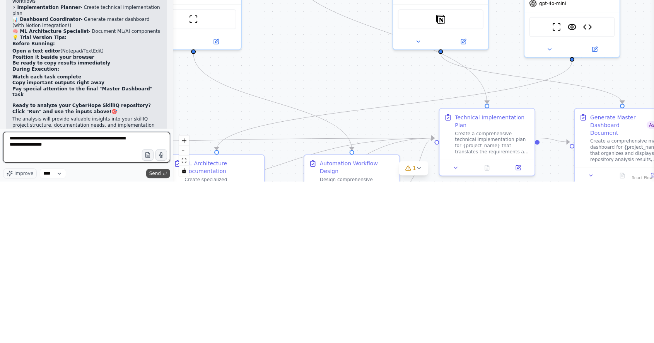
type textarea "**********"
click at [154, 331] on button "Send" at bounding box center [158, 335] width 24 height 9
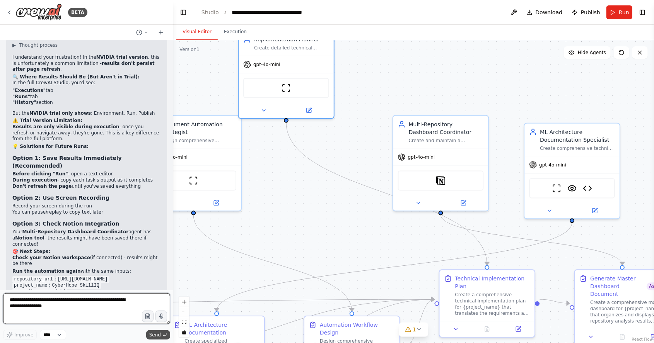
scroll to position [17, 0]
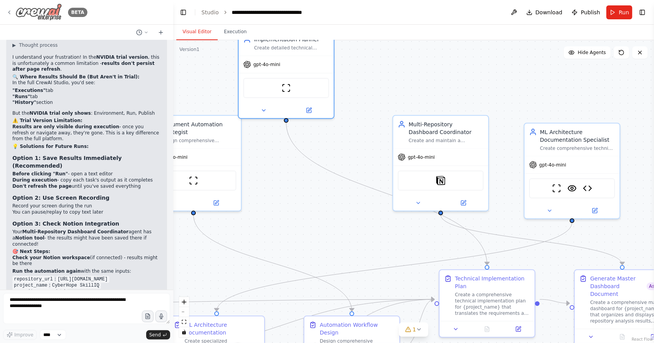
click at [50, 9] on img at bounding box center [38, 11] width 46 height 17
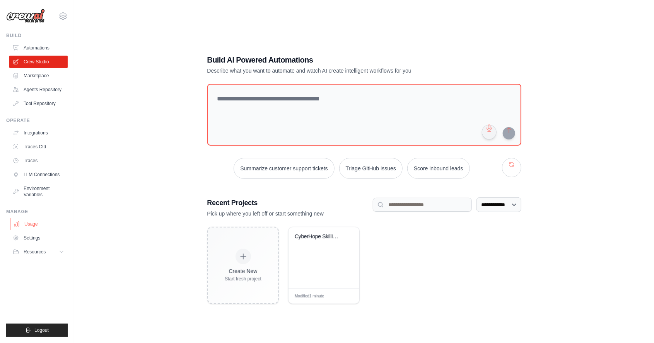
click at [26, 220] on link "Usage" at bounding box center [39, 224] width 58 height 12
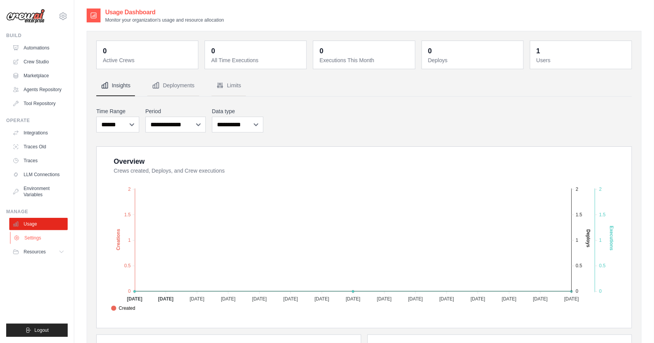
click at [30, 238] on link "Settings" at bounding box center [39, 238] width 58 height 12
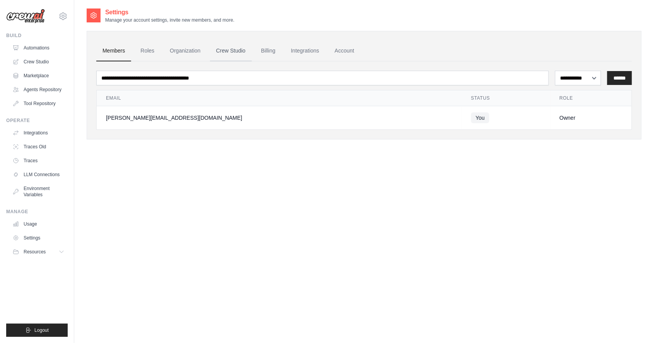
click at [232, 43] on link "Crew Studio" at bounding box center [231, 51] width 42 height 21
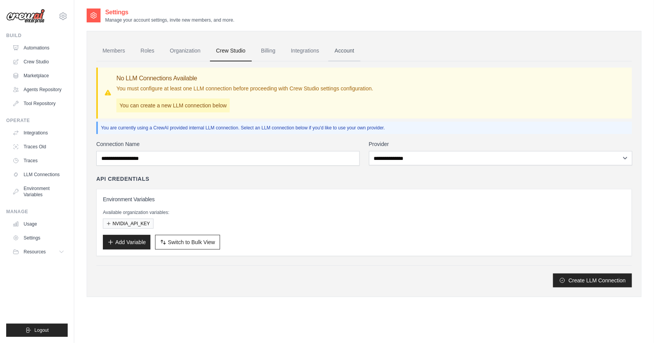
click at [357, 44] on link "Account" at bounding box center [344, 51] width 32 height 21
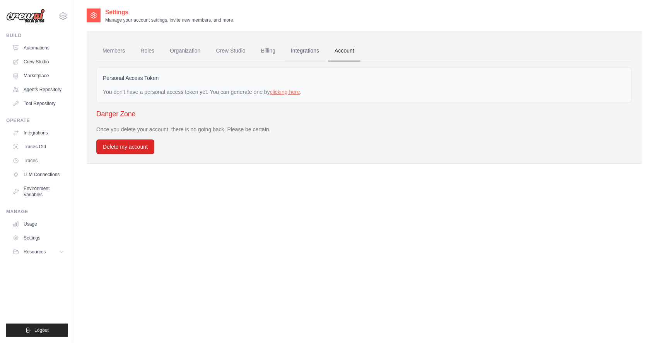
click at [312, 56] on link "Integrations" at bounding box center [305, 51] width 41 height 21
click at [317, 44] on link "Integrations" at bounding box center [305, 51] width 41 height 21
click at [306, 51] on link "Integrations" at bounding box center [305, 51] width 41 height 21
click at [304, 49] on link "Integrations" at bounding box center [305, 51] width 41 height 21
click at [270, 47] on link "Billing" at bounding box center [268, 51] width 27 height 21
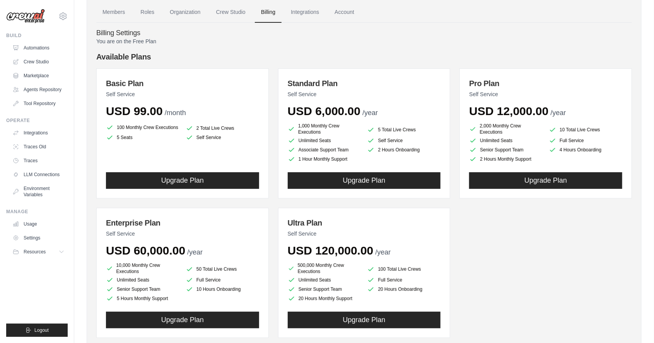
scroll to position [41, 0]
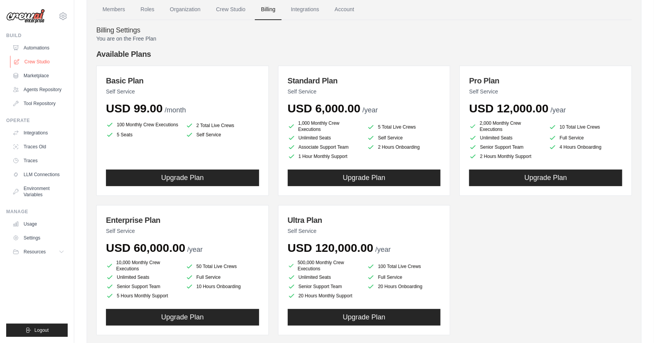
click at [34, 62] on link "Crew Studio" at bounding box center [39, 62] width 58 height 12
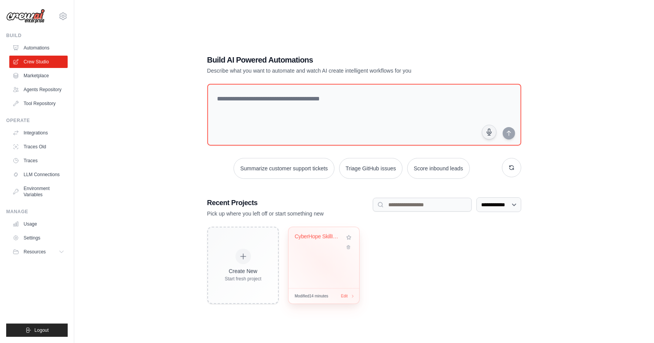
click at [329, 287] on div "CyberHope SkillIQ Analysis Dashboar..." at bounding box center [324, 257] width 71 height 61
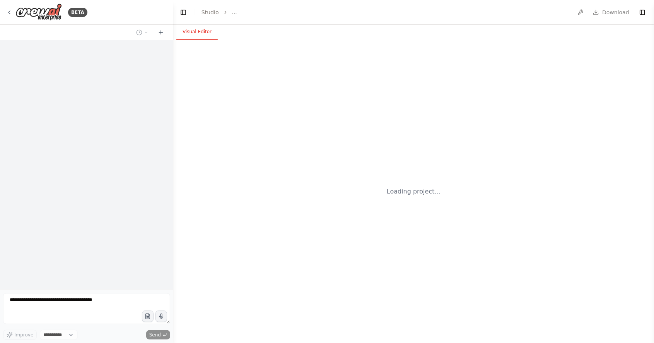
select select "****"
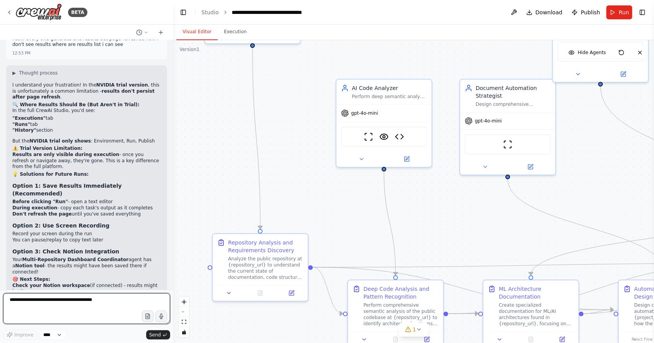
click at [51, 312] on textarea at bounding box center [86, 309] width 167 height 31
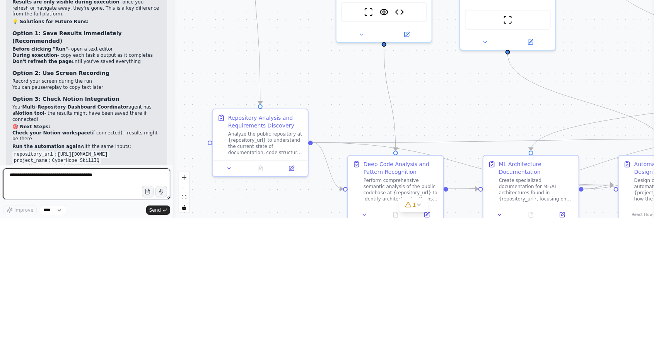
scroll to position [37, 0]
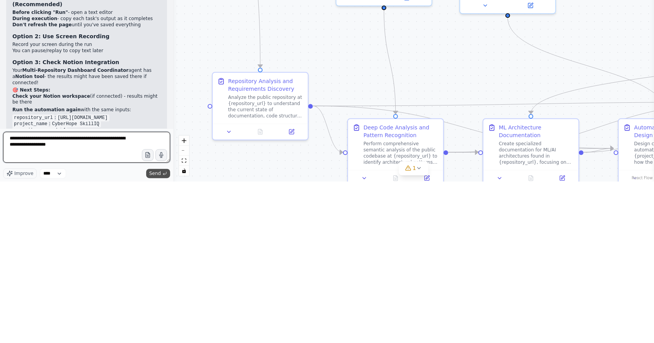
type textarea "**********"
click at [154, 333] on span "Send" at bounding box center [155, 335] width 12 height 6
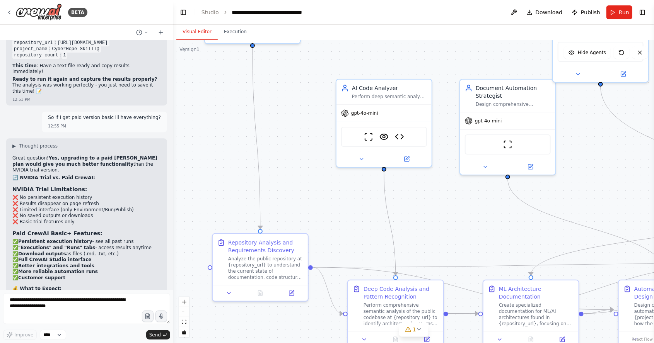
scroll to position [11874, 0]
click at [95, 313] on textarea "**********" at bounding box center [86, 309] width 167 height 31
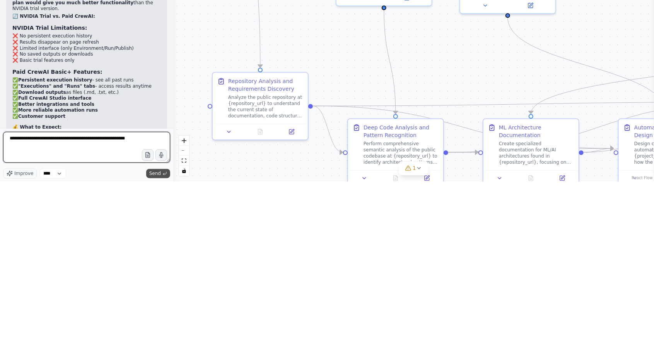
type textarea "**********"
click at [153, 335] on span "Send" at bounding box center [155, 335] width 12 height 6
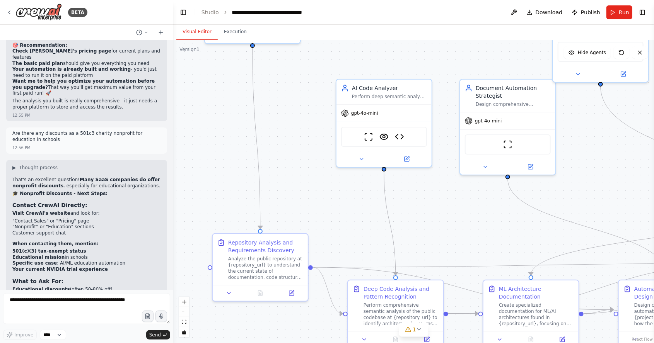
scroll to position [12166, 0]
click at [0, 14] on button "Toggle Sidebar" at bounding box center [0, 171] width 6 height 343
click at [12, 17] on div "BETA" at bounding box center [46, 11] width 81 height 17
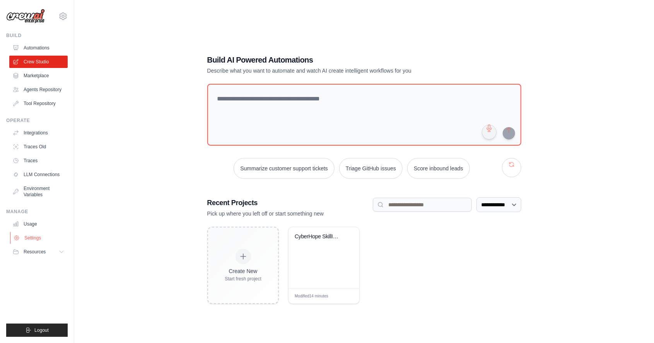
click at [27, 234] on link "Settings" at bounding box center [39, 238] width 58 height 12
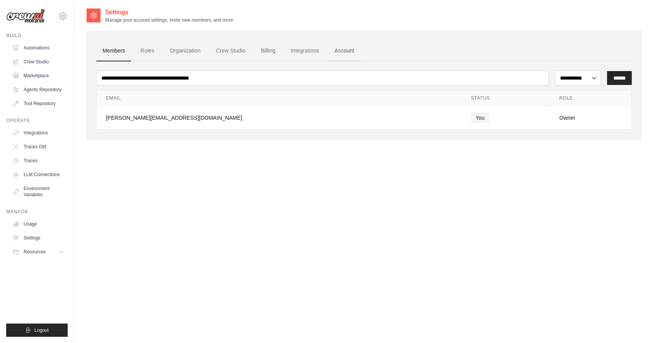
click at [346, 43] on link "Account" at bounding box center [344, 51] width 32 height 21
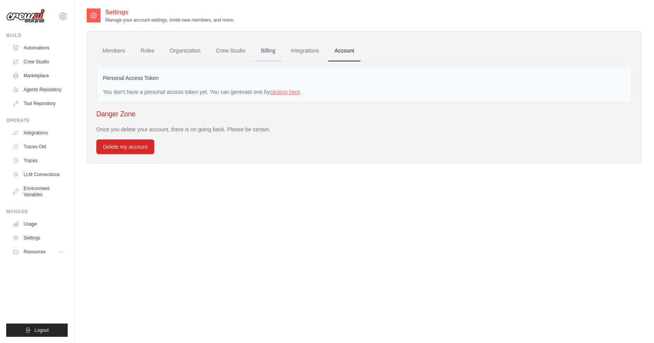
click at [276, 42] on link "Billing" at bounding box center [268, 51] width 27 height 21
click at [274, 49] on link "Billing" at bounding box center [268, 51] width 27 height 21
click at [276, 50] on link "Billing" at bounding box center [268, 51] width 27 height 21
